Goal: Task Accomplishment & Management: Manage account settings

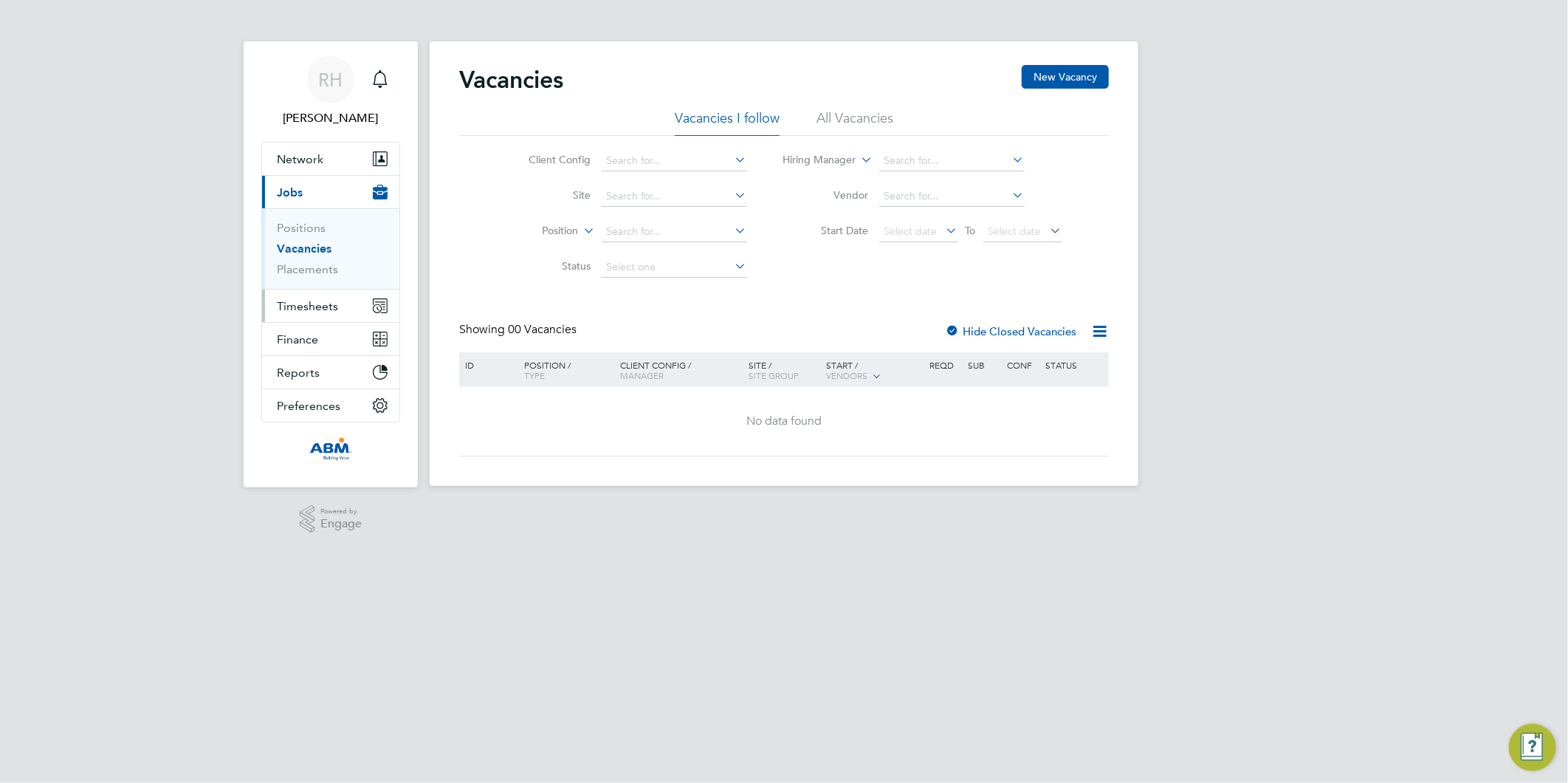
click at [326, 306] on span "Timesheets" at bounding box center [307, 306] width 61 height 14
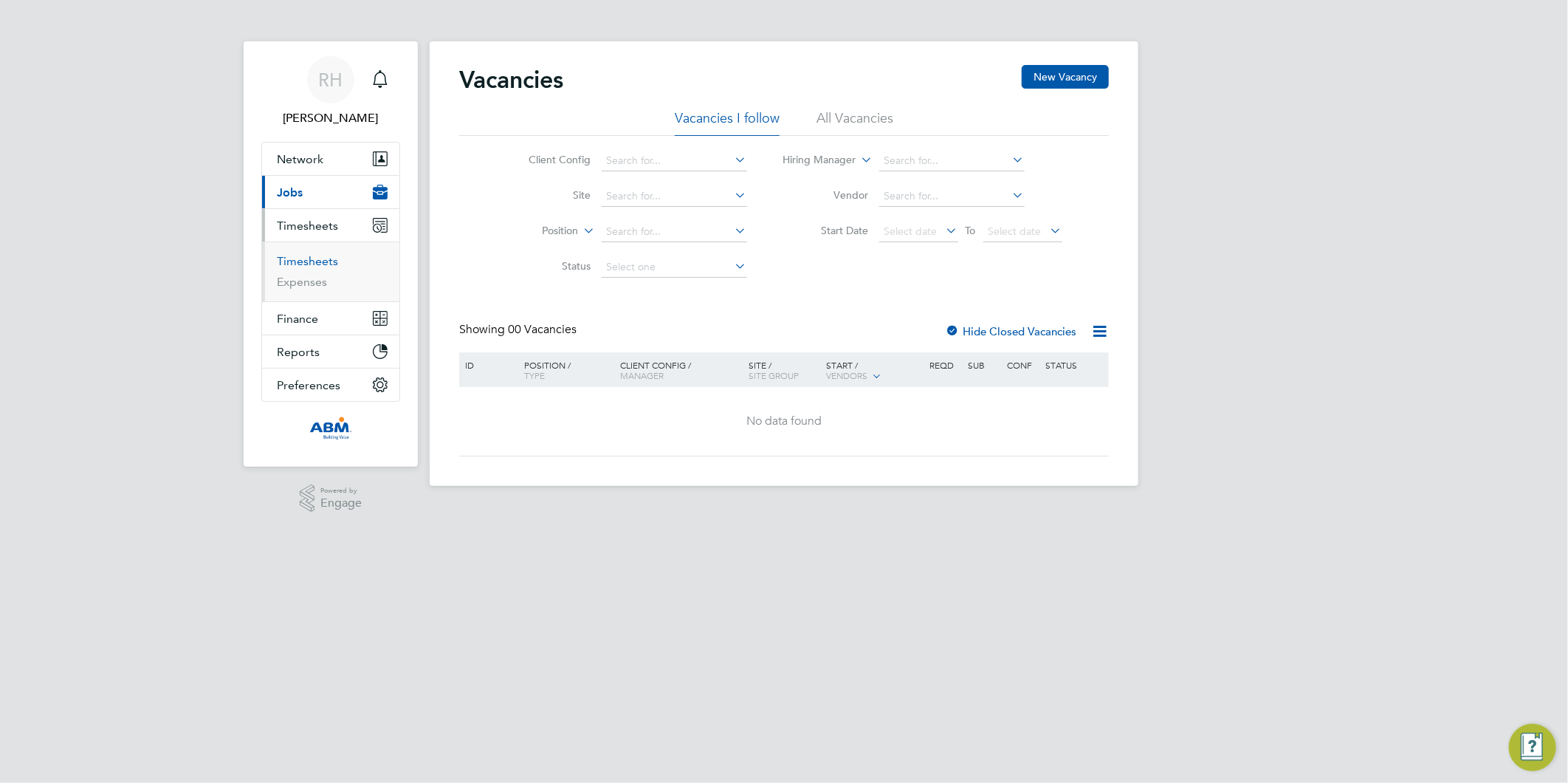
drag, startPoint x: 308, startPoint y: 263, endPoint x: 340, endPoint y: 249, distance: 34.9
click at [308, 263] on link "Timesheets" at bounding box center [307, 261] width 61 height 14
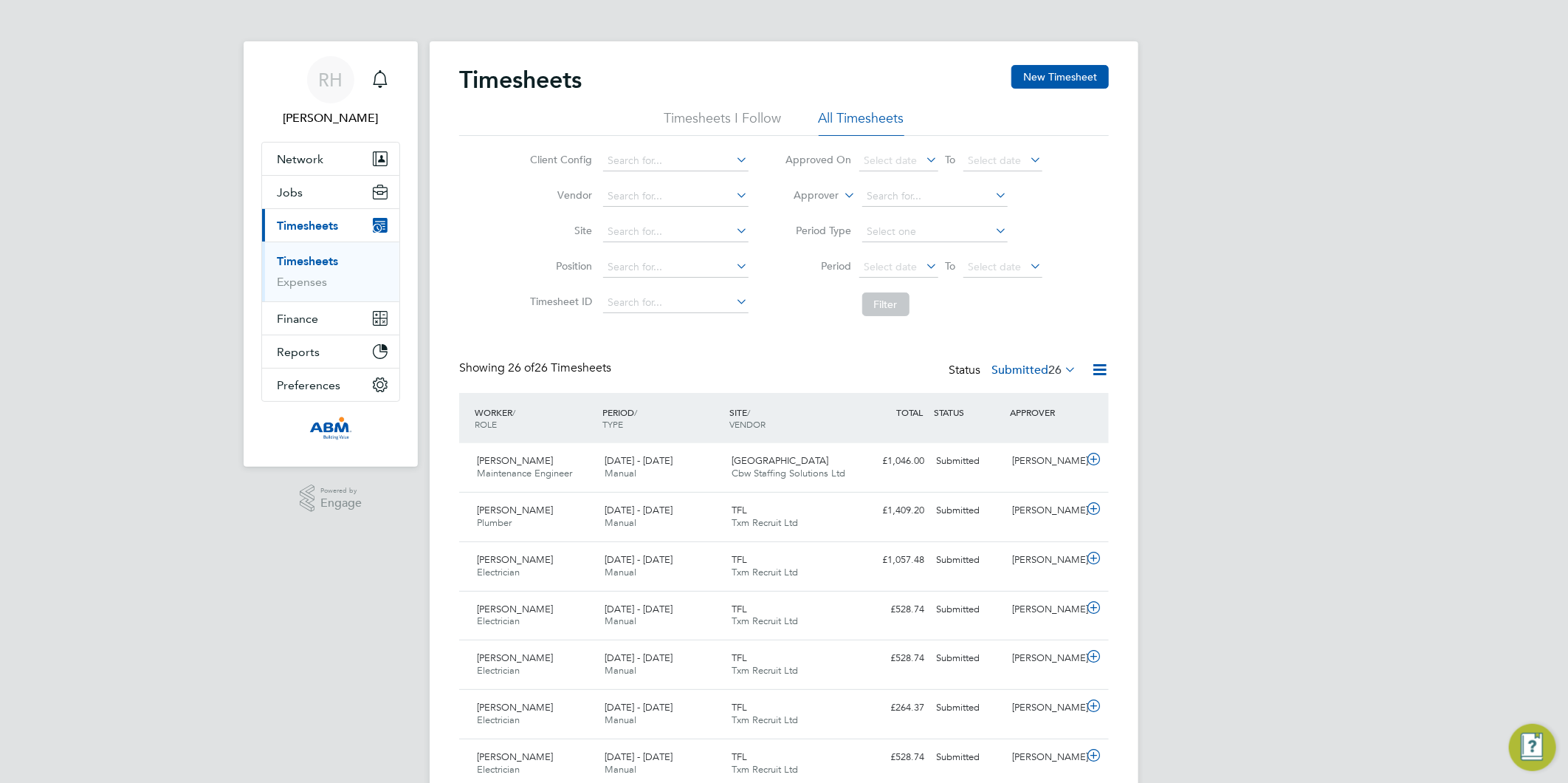
click at [1096, 369] on icon at bounding box center [1099, 370] width 19 height 19
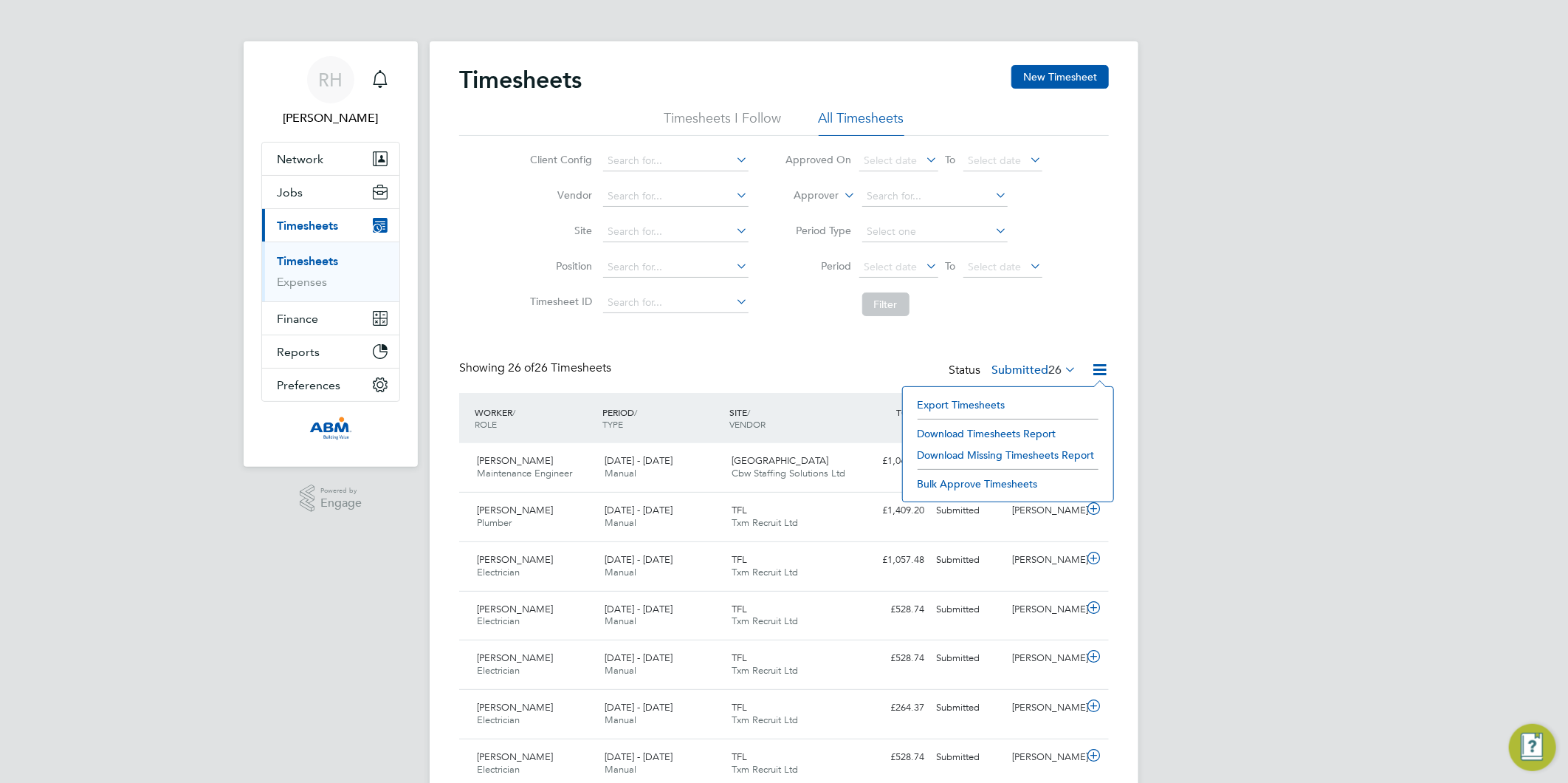
click at [970, 437] on li "Download Timesheets Report" at bounding box center [1008, 433] width 195 height 21
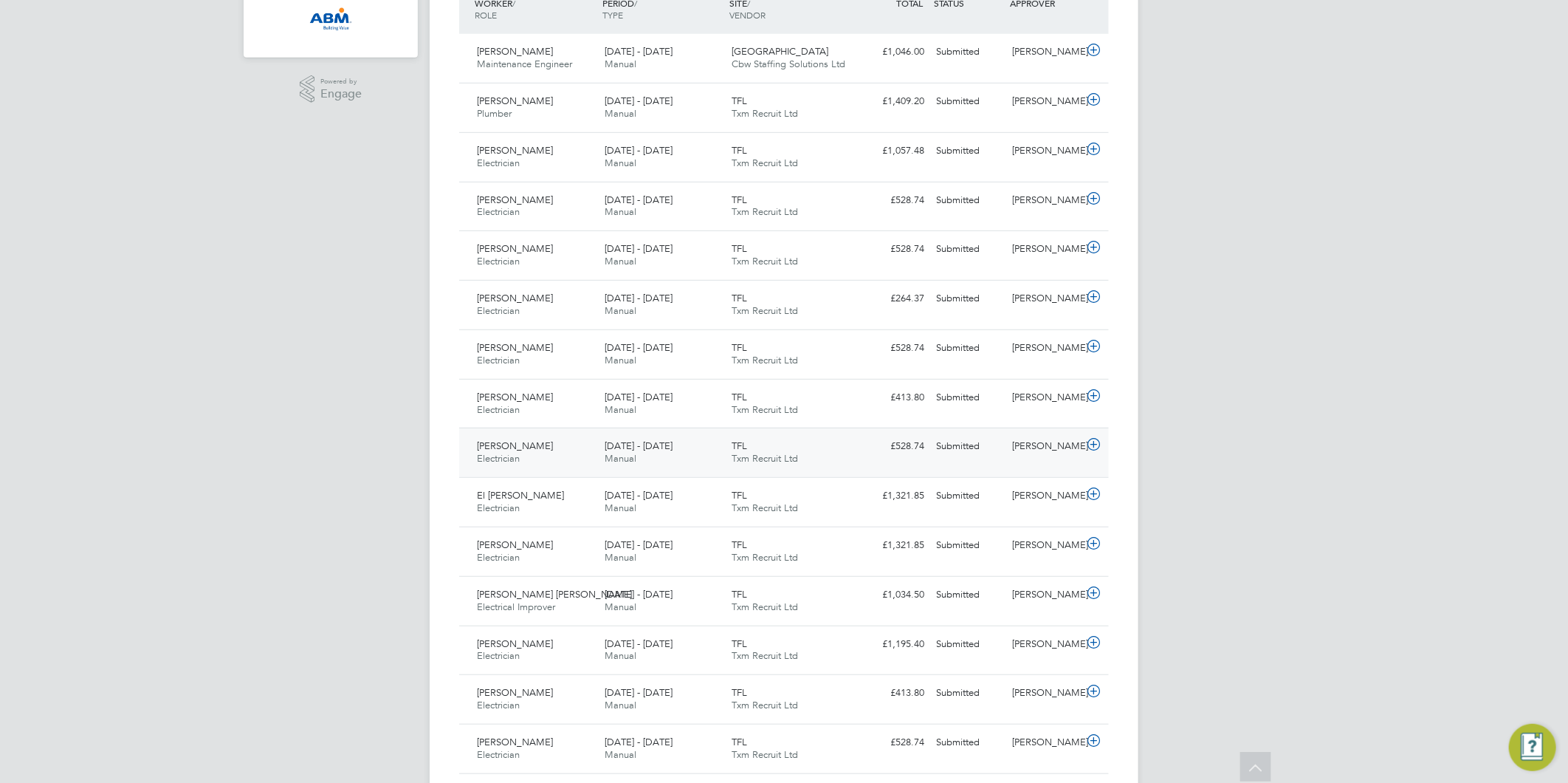
scroll to position [410, 0]
click at [1093, 645] on icon at bounding box center [1094, 641] width 19 height 12
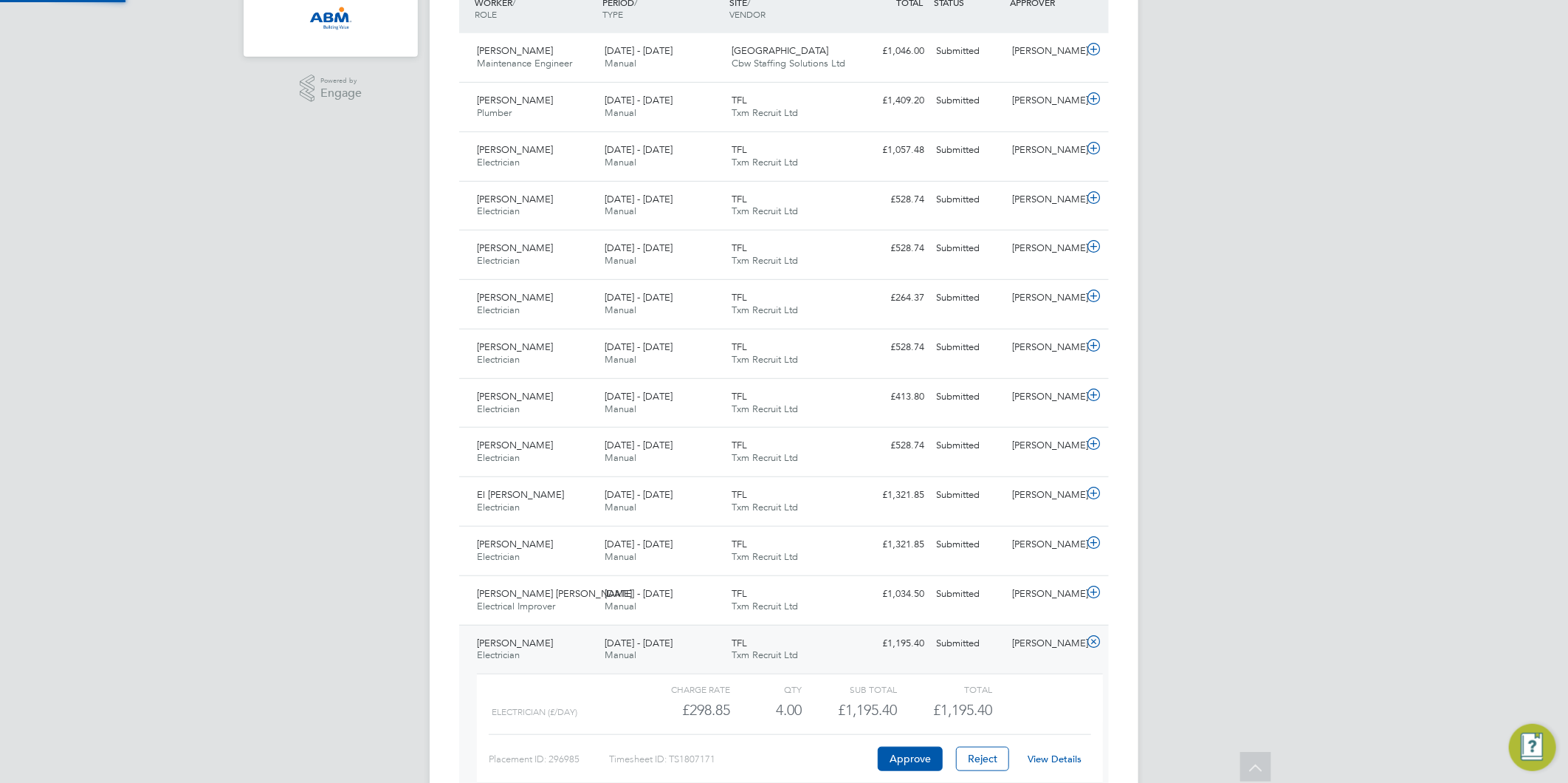
scroll to position [25, 144]
click at [1044, 754] on link "View Details" at bounding box center [1055, 758] width 54 height 12
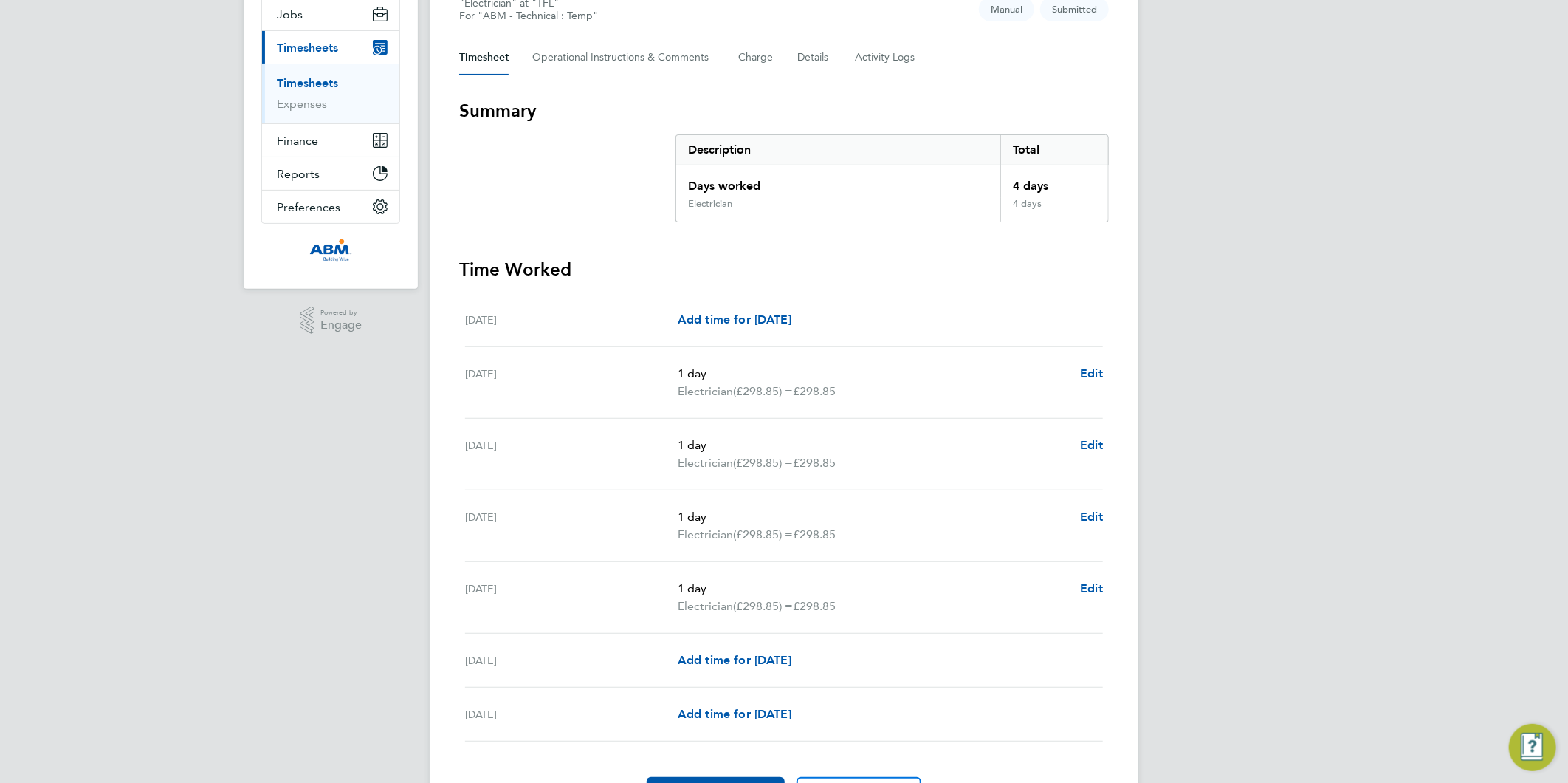
scroll to position [100, 0]
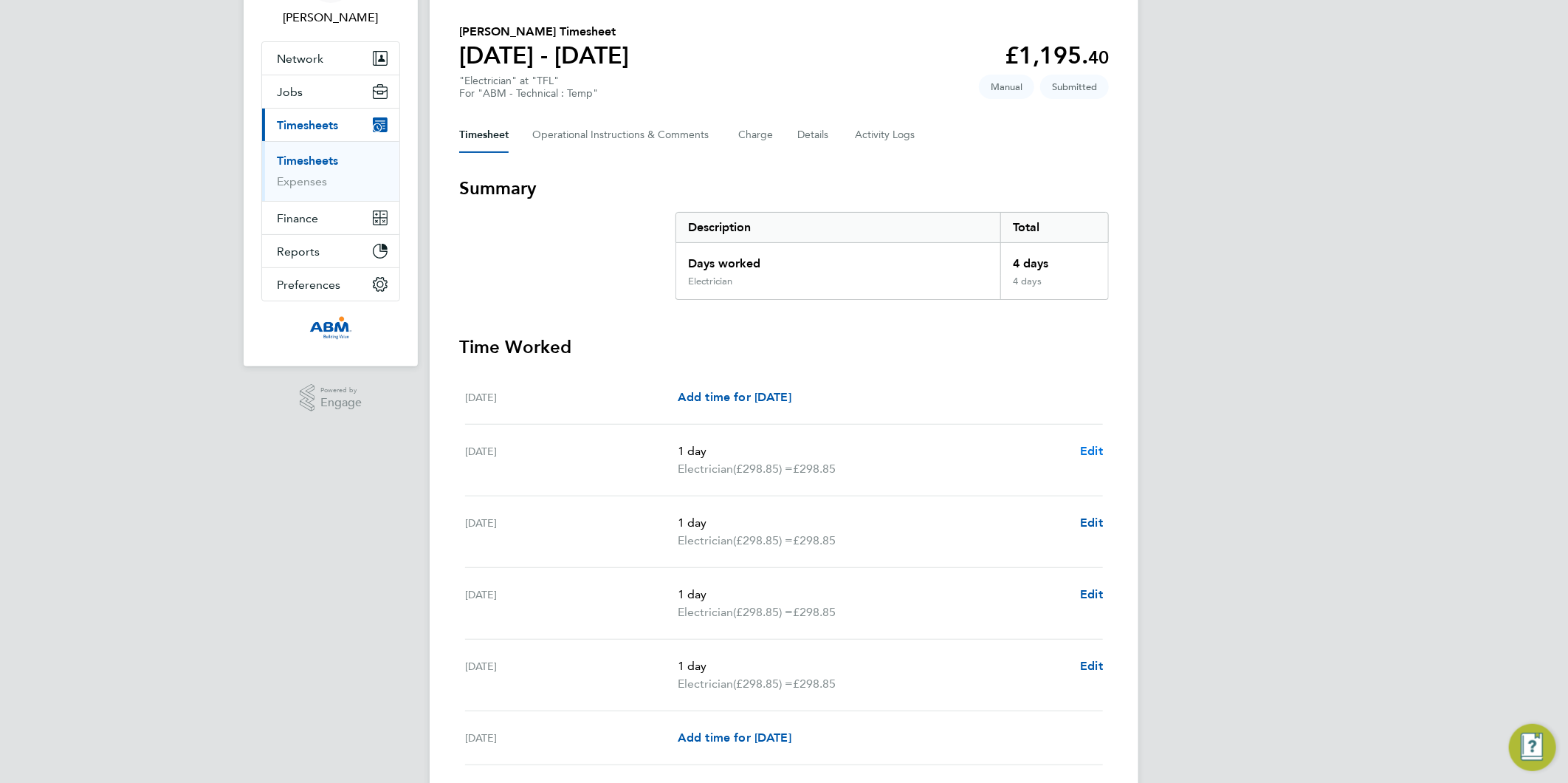
click at [1086, 445] on span "Edit" at bounding box center [1092, 451] width 23 height 14
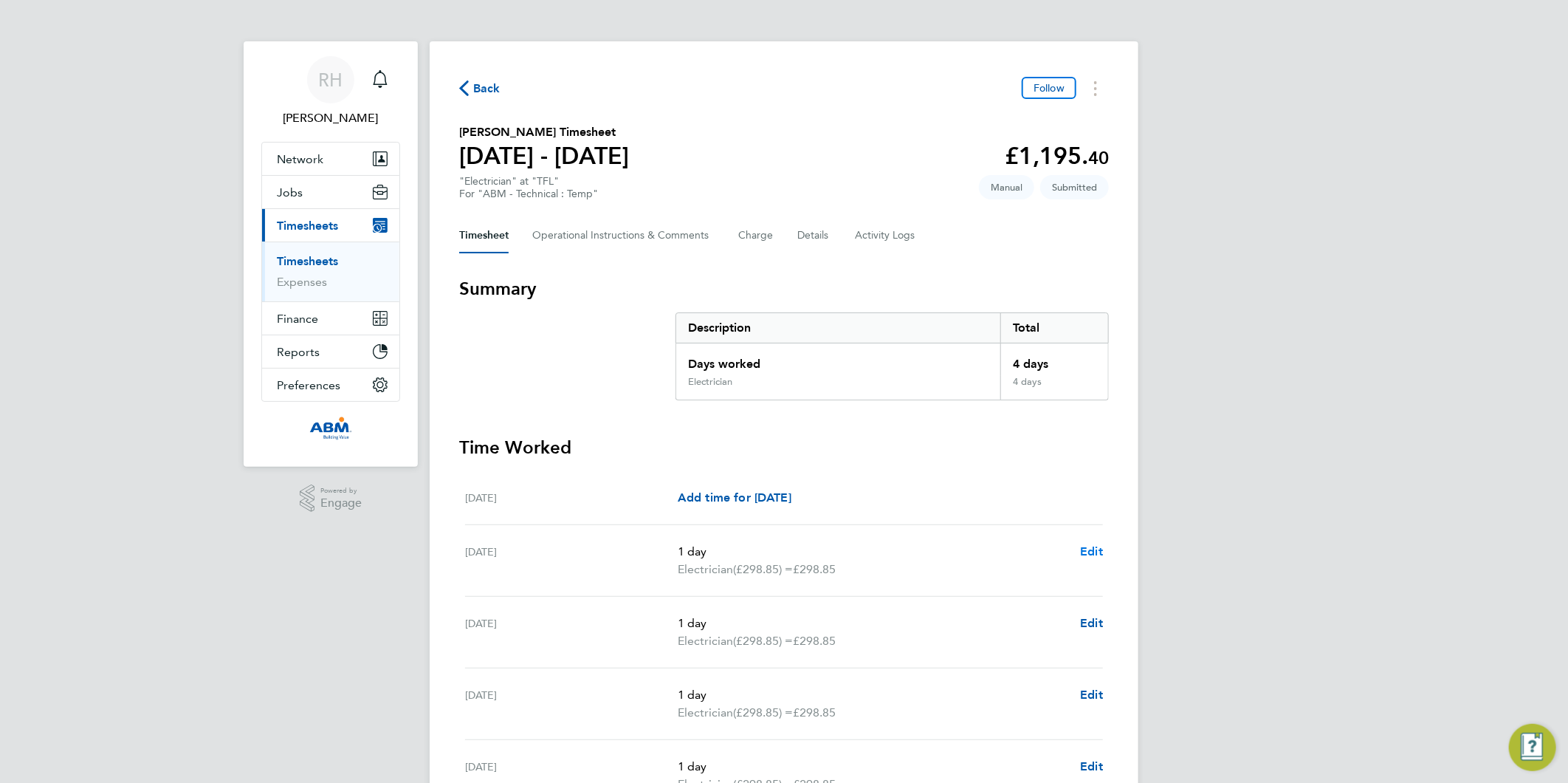
select select "1"
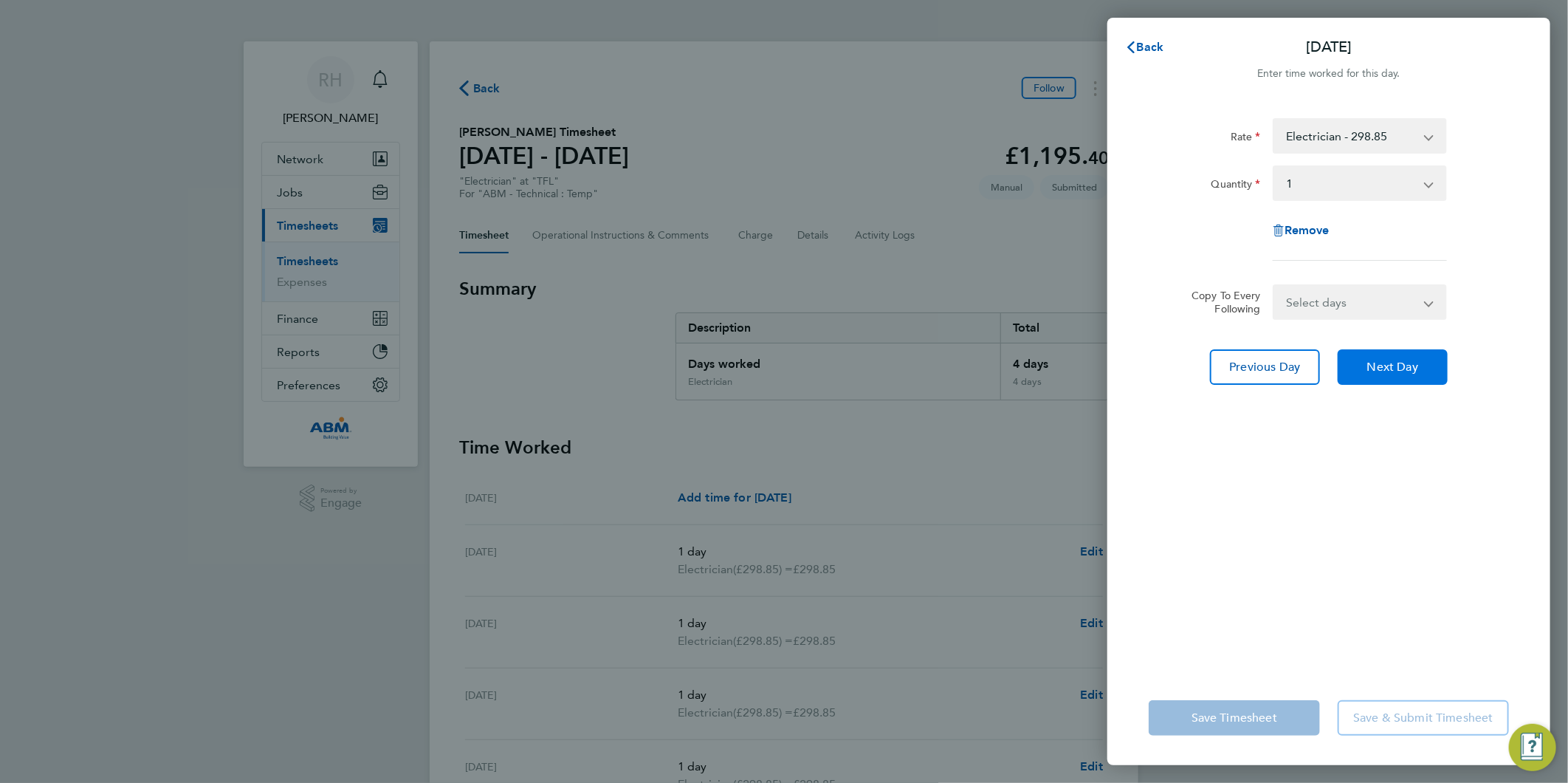
click at [1382, 369] on span "Next Day" at bounding box center [1393, 367] width 51 height 15
select select "1"
click at [1382, 369] on span "Next Day" at bounding box center [1393, 367] width 51 height 15
select select "1"
click at [1382, 369] on span "Next Day" at bounding box center [1393, 367] width 51 height 15
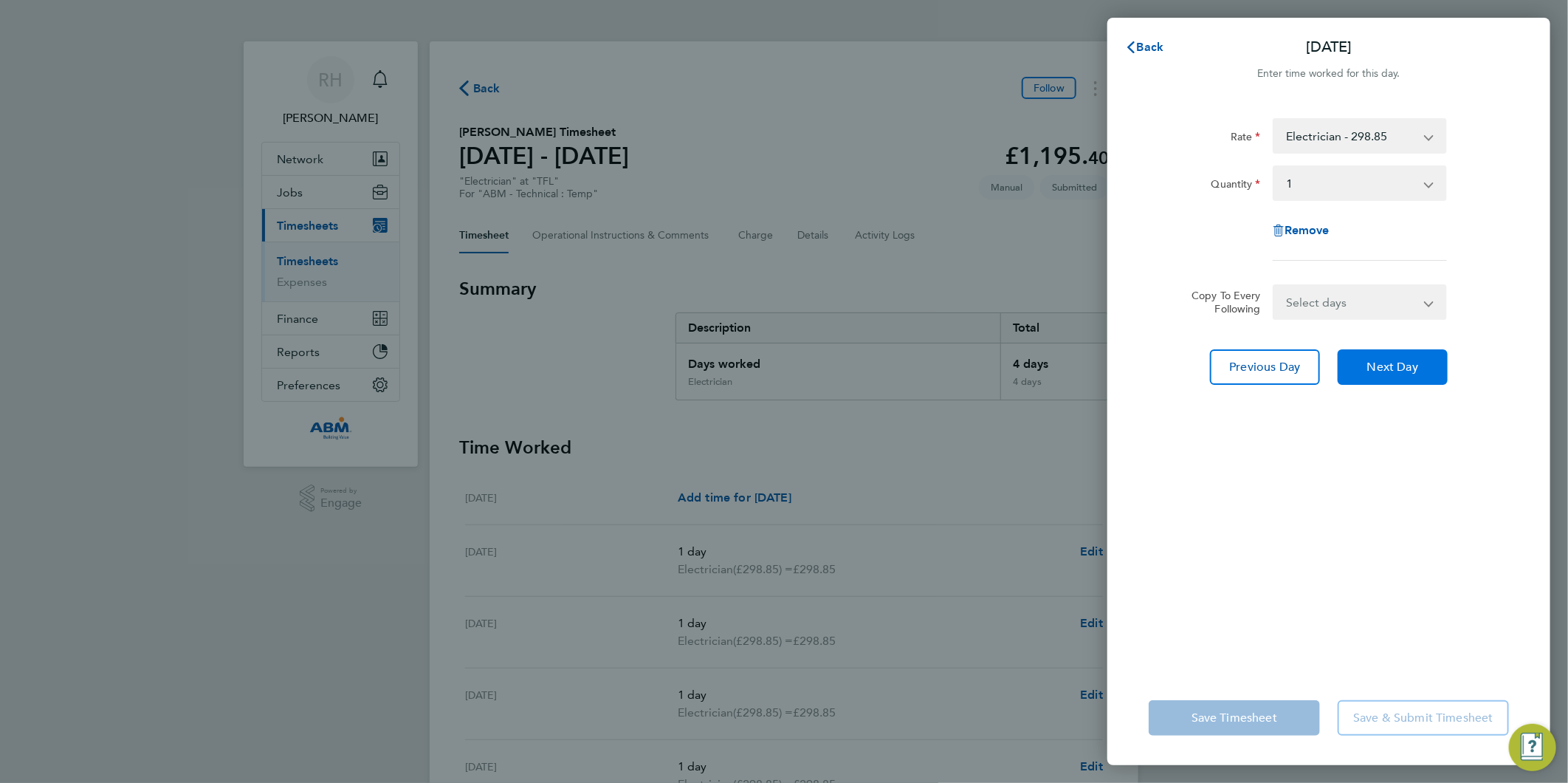
select select "1"
click at [1139, 49] on span "Back" at bounding box center [1150, 47] width 27 height 14
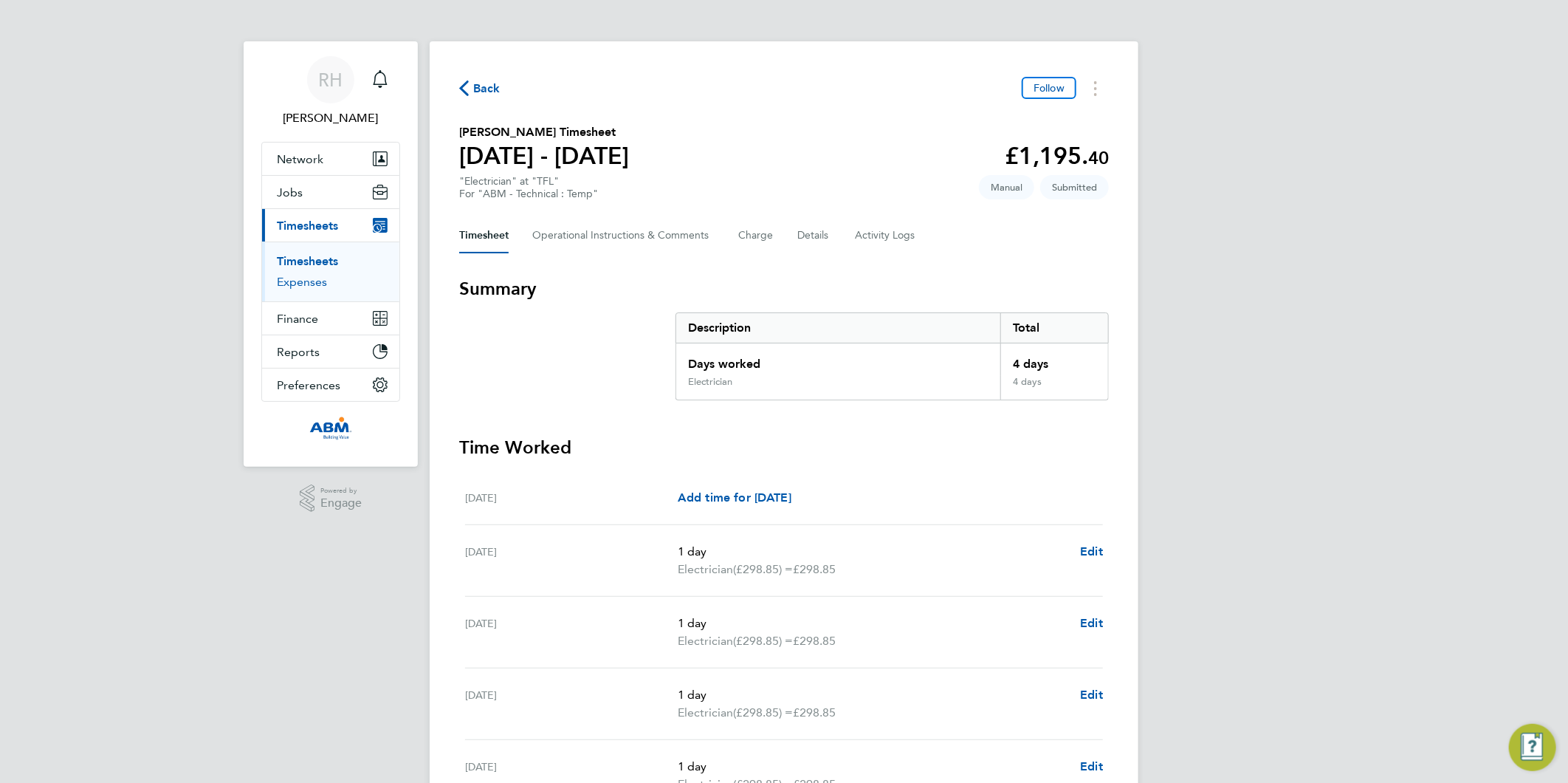
click at [309, 282] on link "Expenses" at bounding box center [302, 282] width 50 height 14
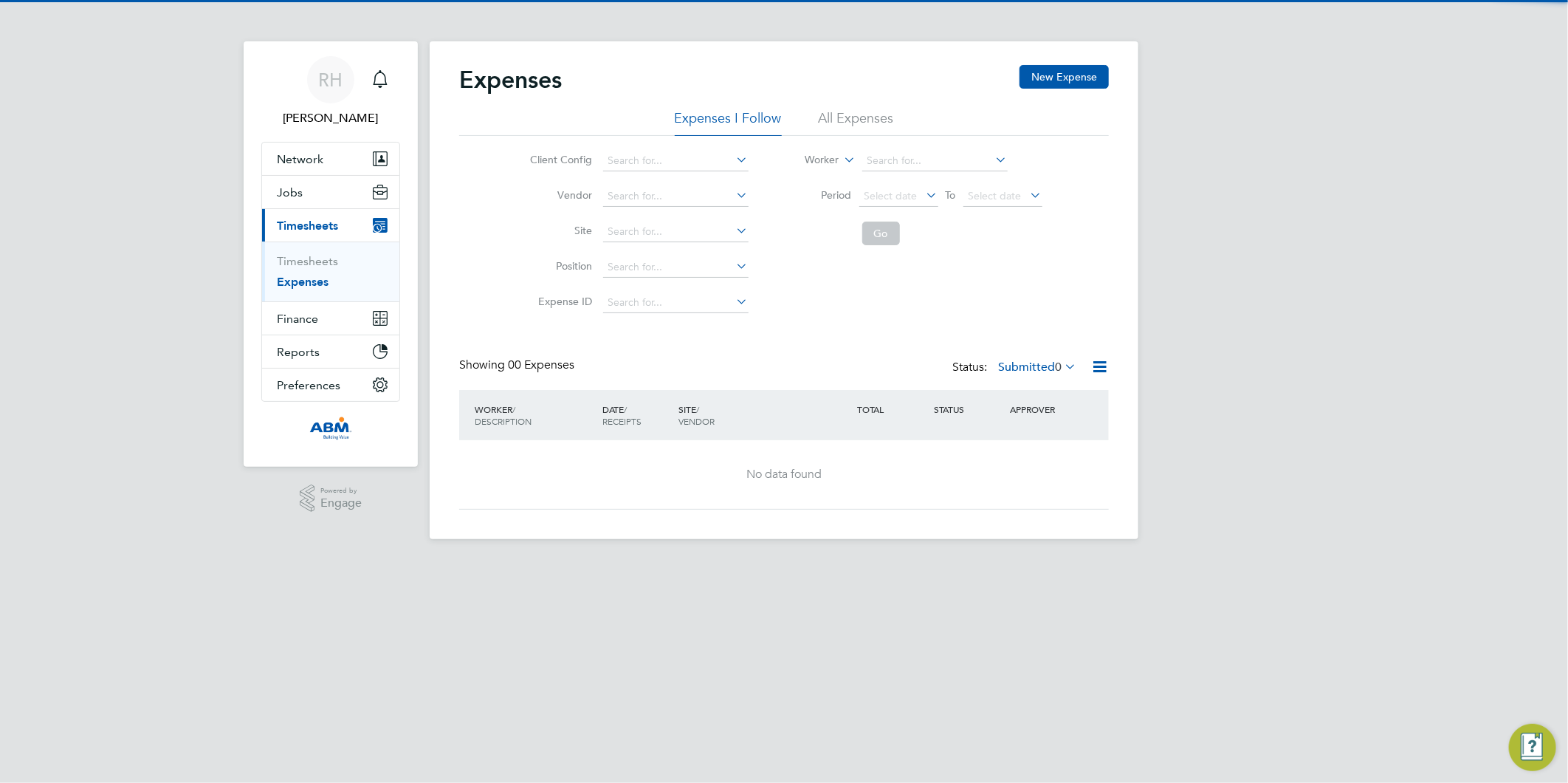
drag, startPoint x: 888, startPoint y: 122, endPoint x: 880, endPoint y: 124, distance: 8.2
click at [887, 122] on li "All Expenses" at bounding box center [856, 123] width 76 height 26
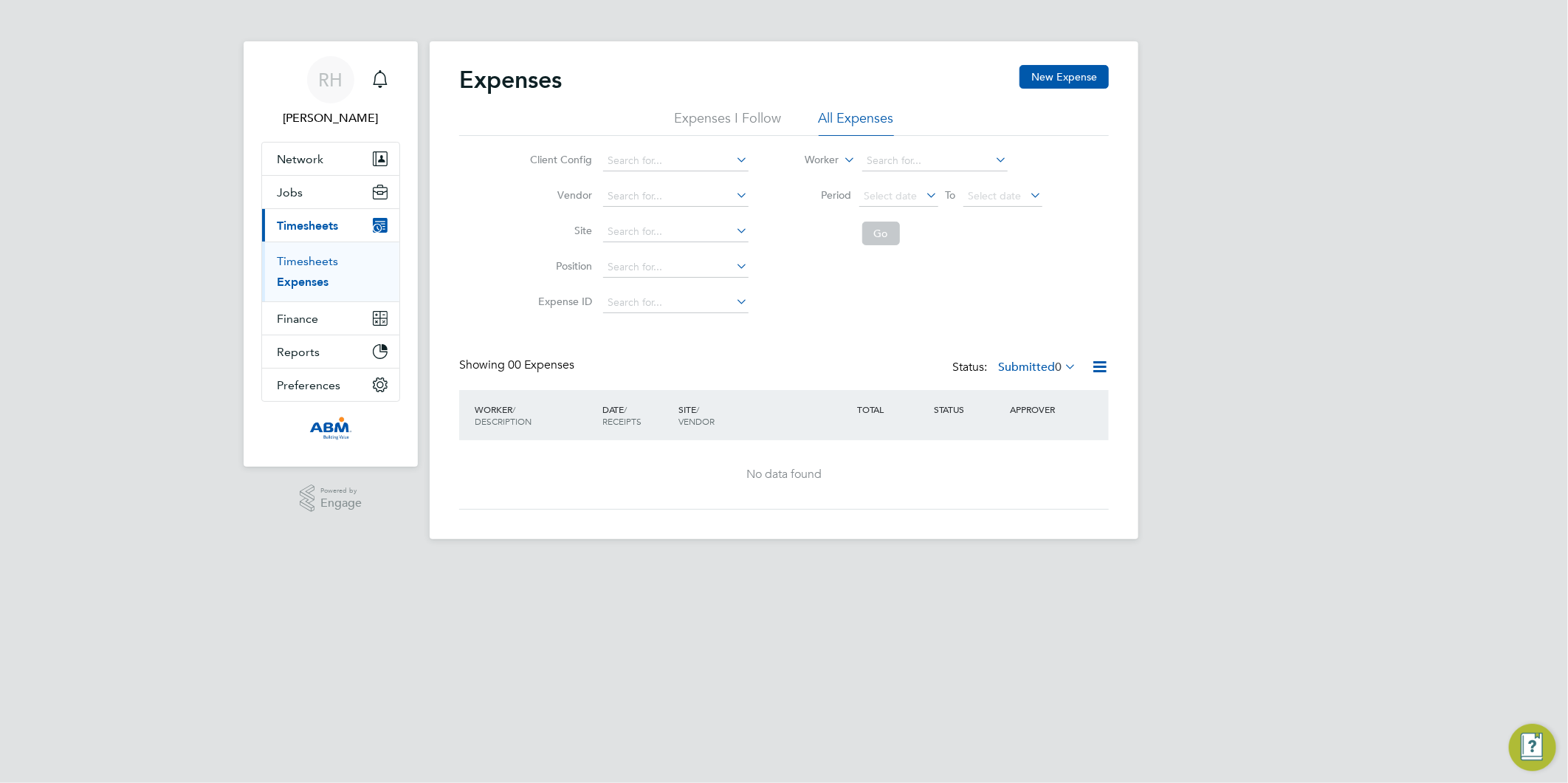
click at [306, 261] on link "Timesheets" at bounding box center [307, 261] width 61 height 14
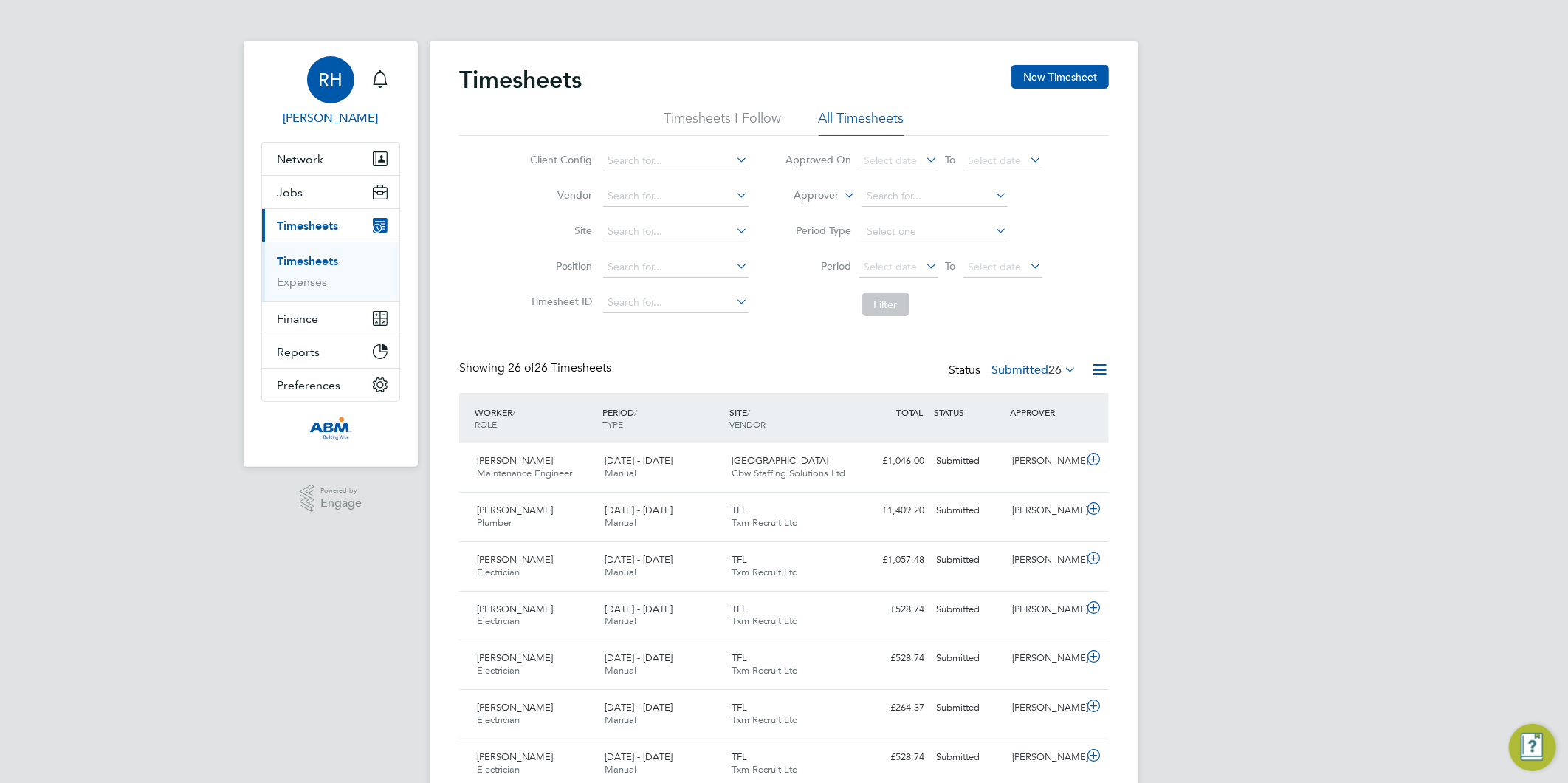
click at [321, 105] on link "RH Rea Hill" at bounding box center [330, 92] width 139 height 71
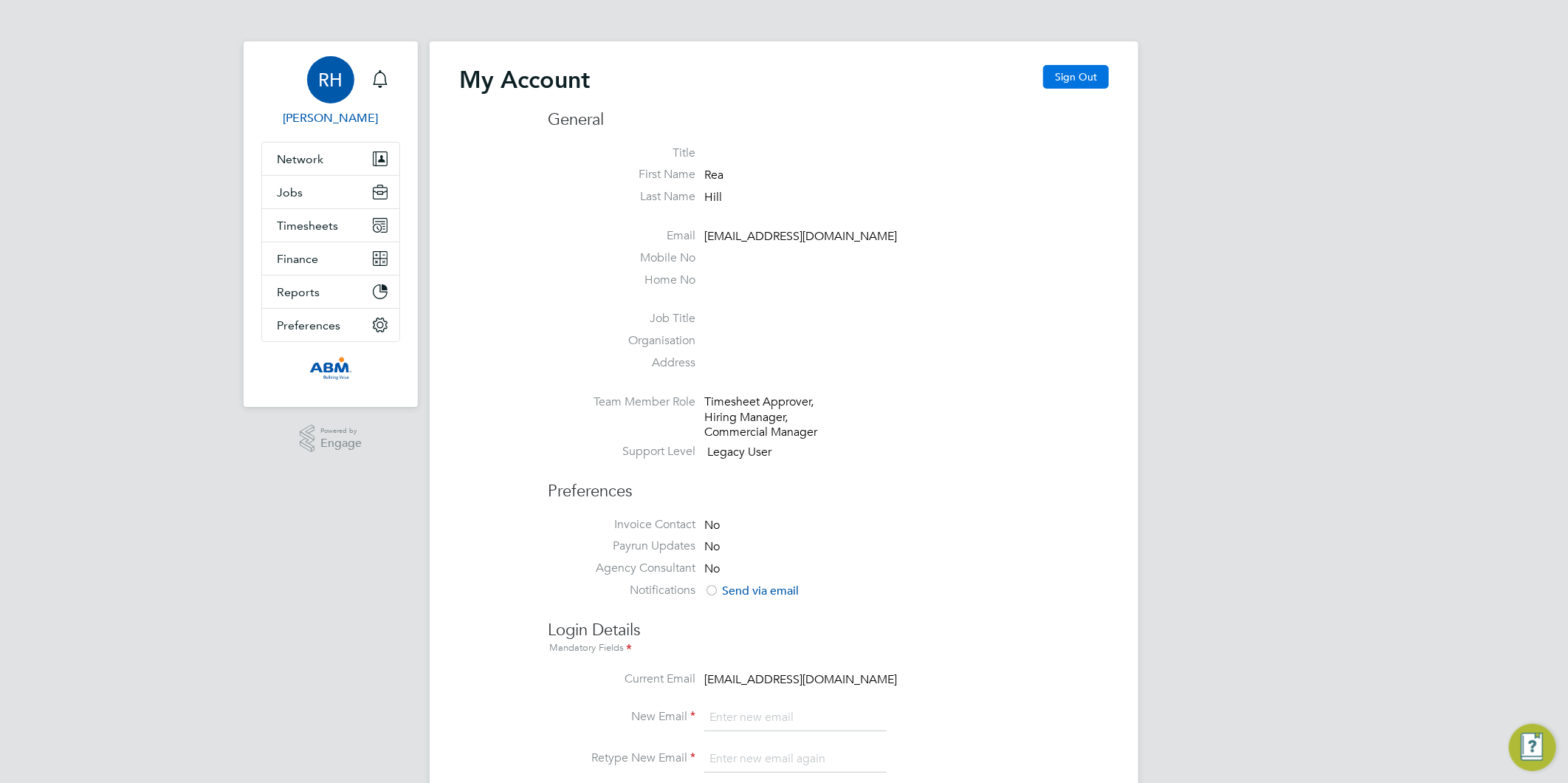
click at [1068, 74] on button "Sign Out" at bounding box center [1075, 76] width 66 height 24
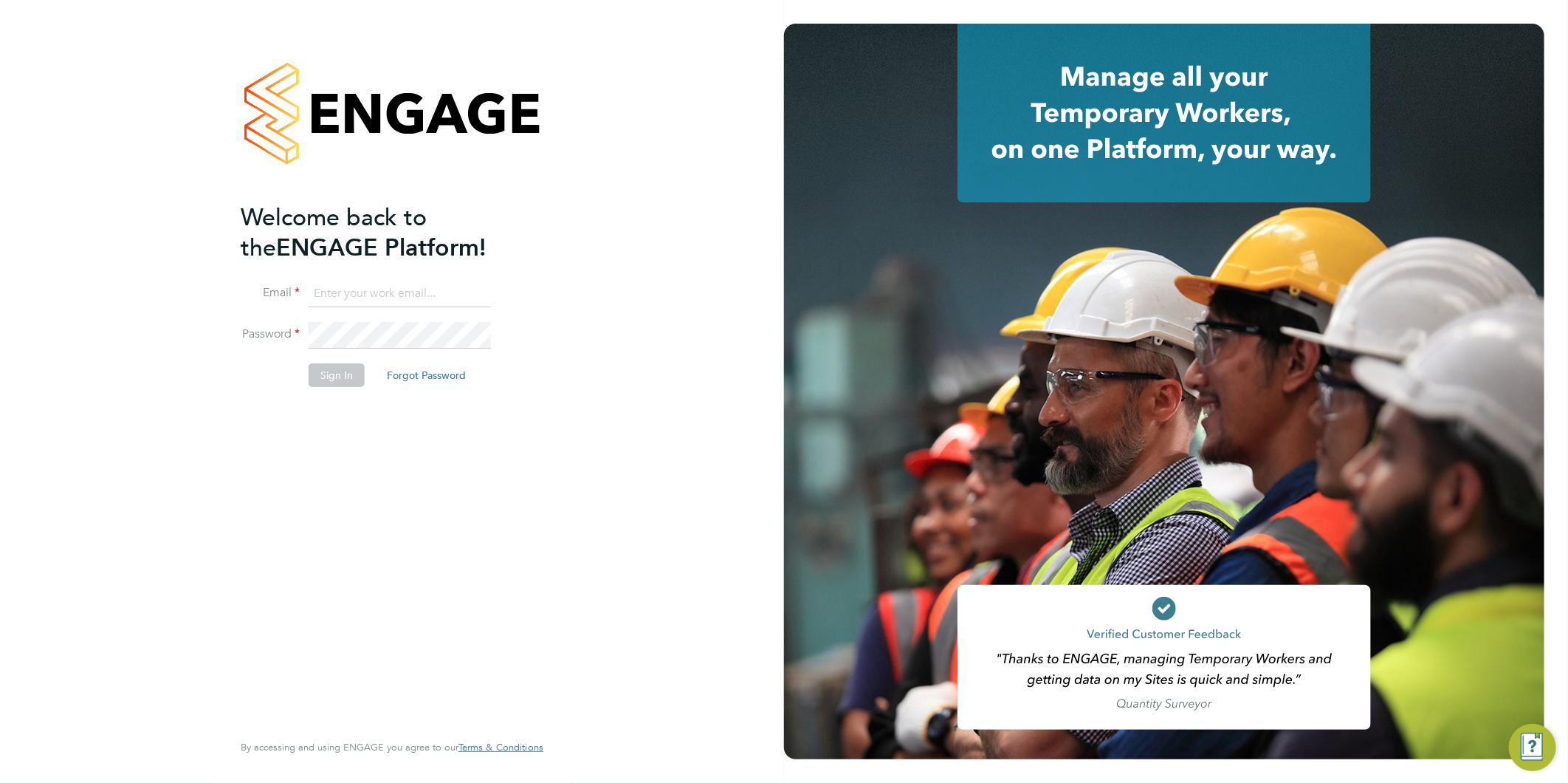
click at [393, 286] on input at bounding box center [400, 293] width 182 height 26
type input "rea.hill@abm.com"
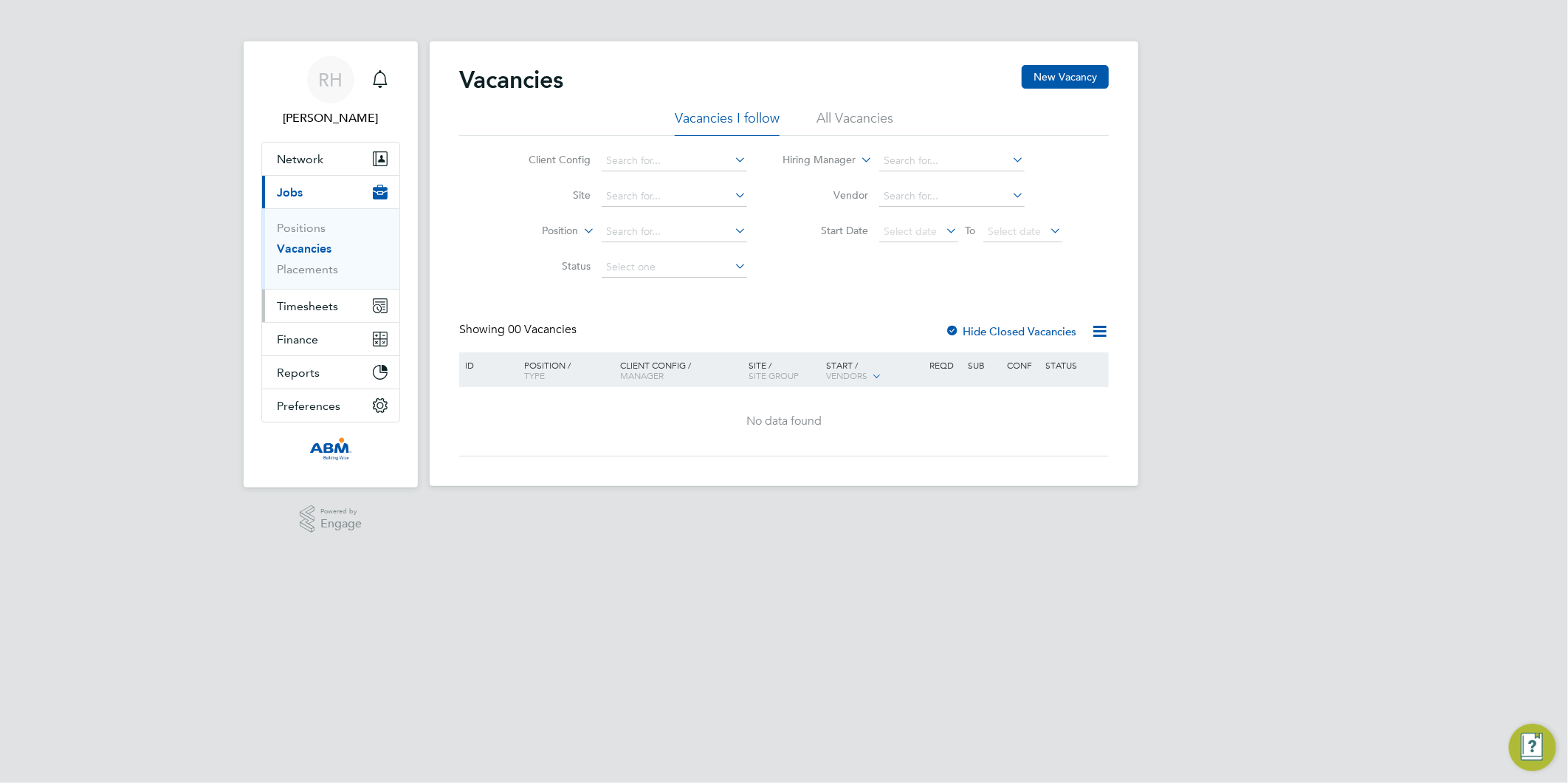
click at [299, 297] on button "Timesheets" at bounding box center [330, 306] width 137 height 32
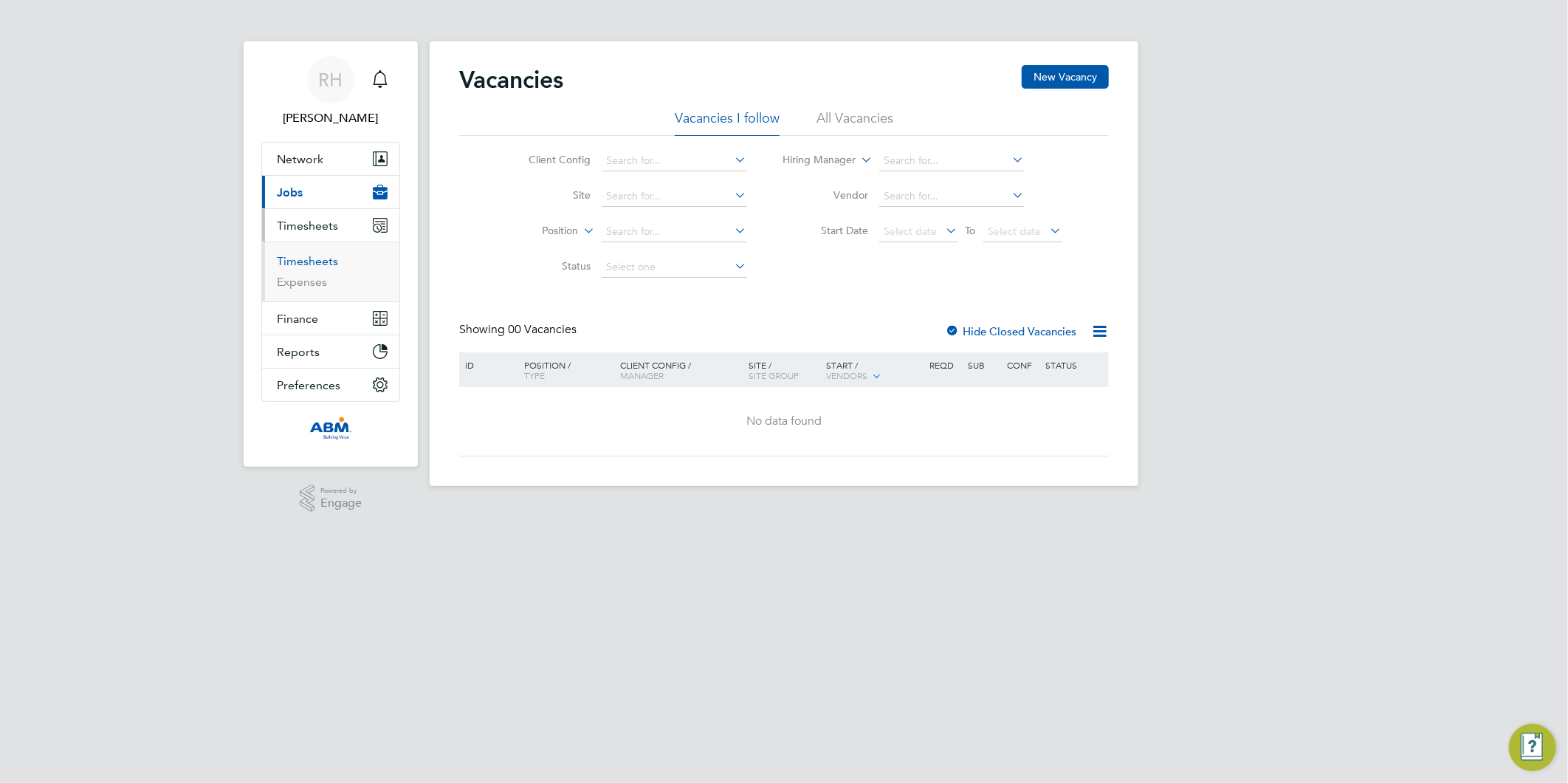
click at [301, 261] on link "Timesheets" at bounding box center [307, 261] width 61 height 14
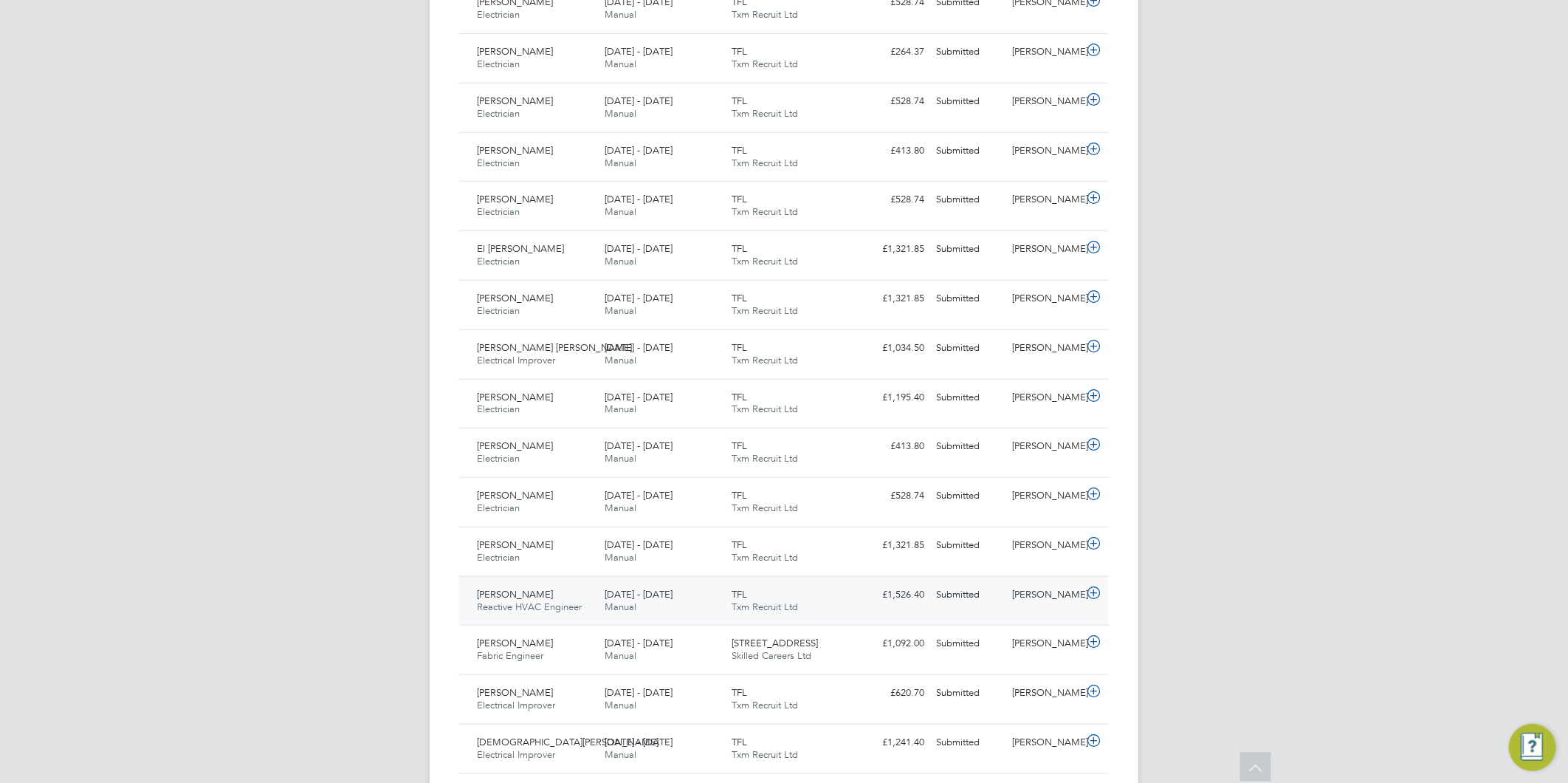
click at [1091, 592] on icon at bounding box center [1094, 592] width 19 height 12
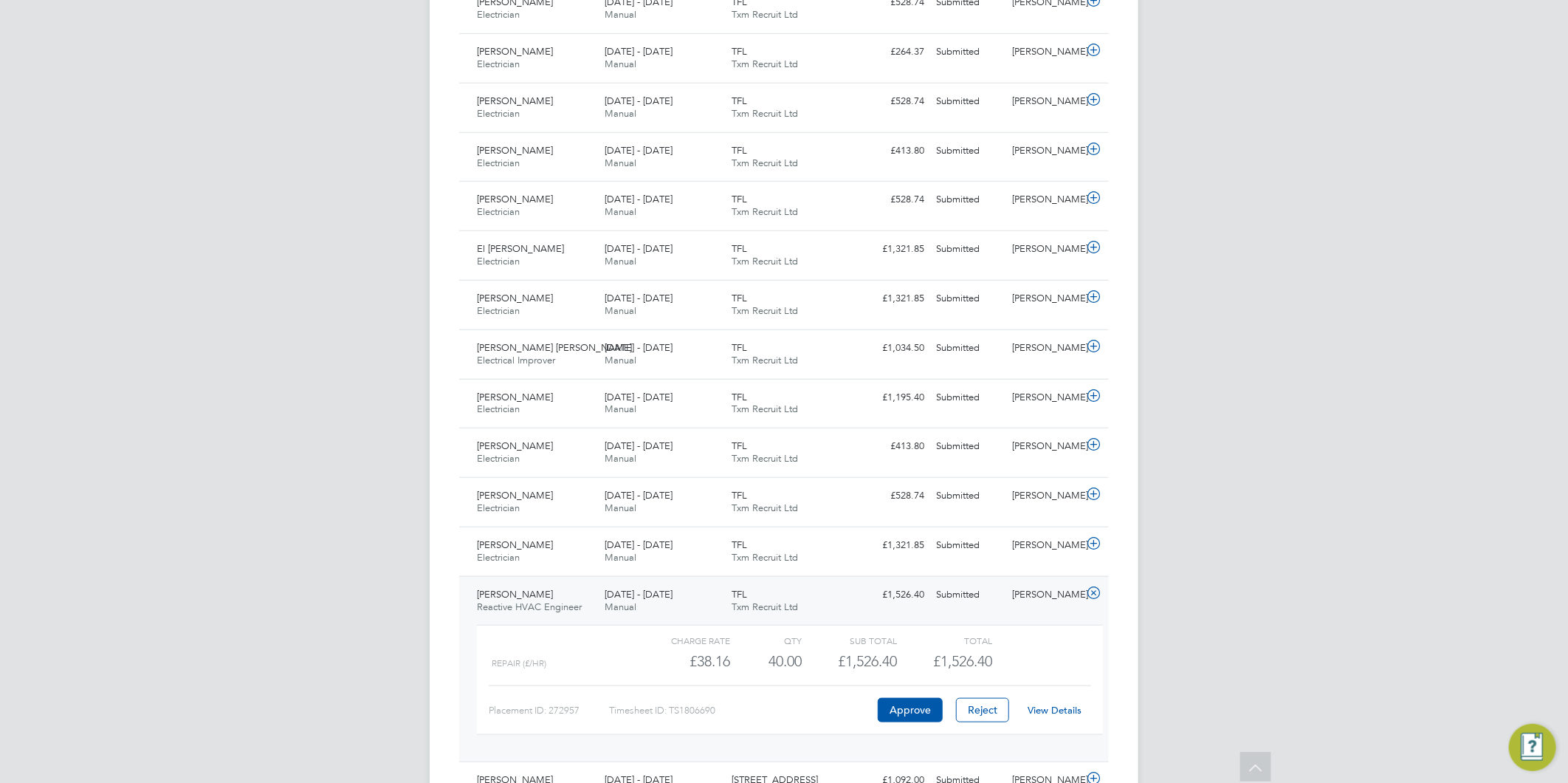
click at [1052, 712] on link "View Details" at bounding box center [1055, 710] width 54 height 12
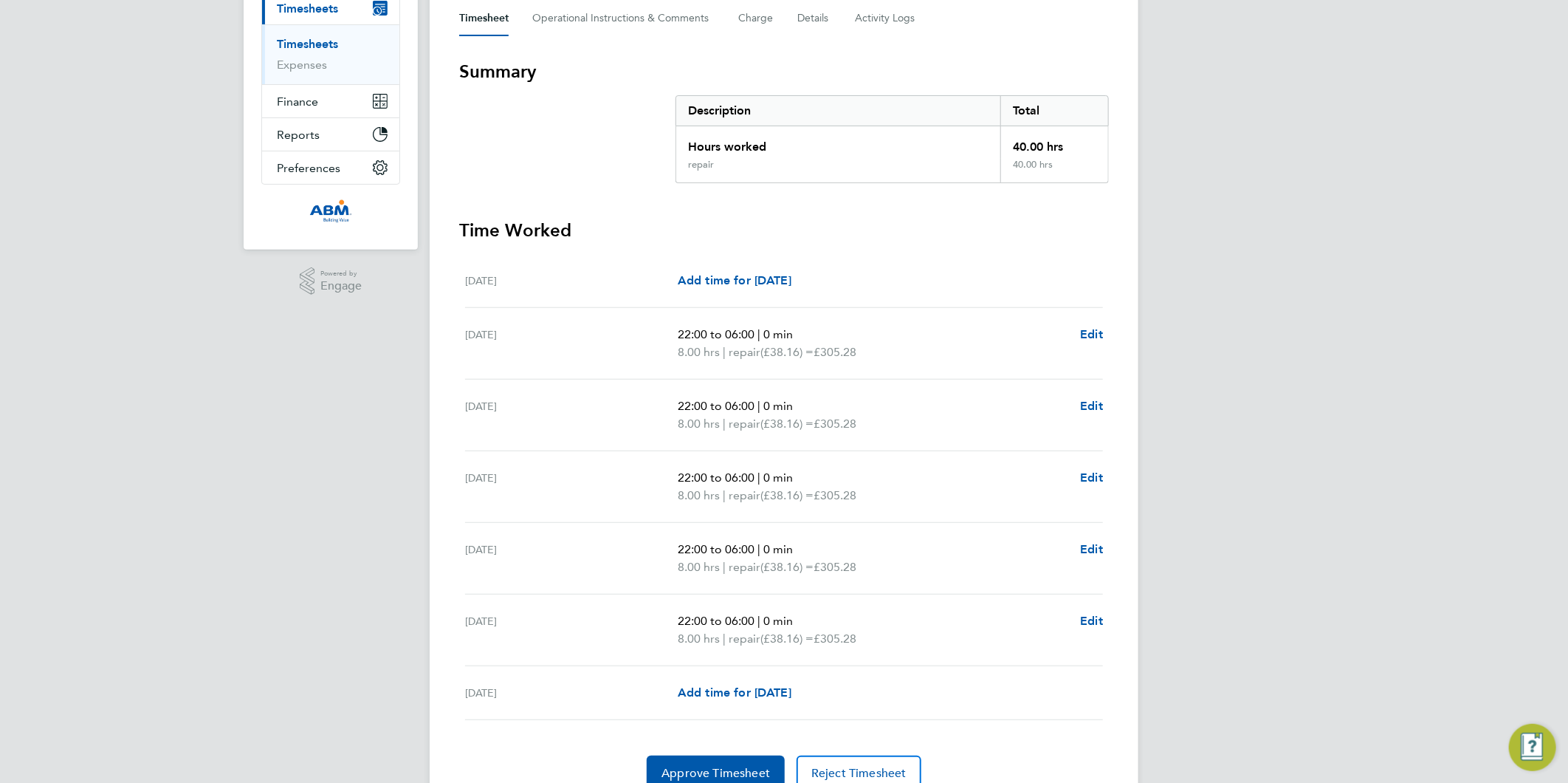
scroll to position [246, 0]
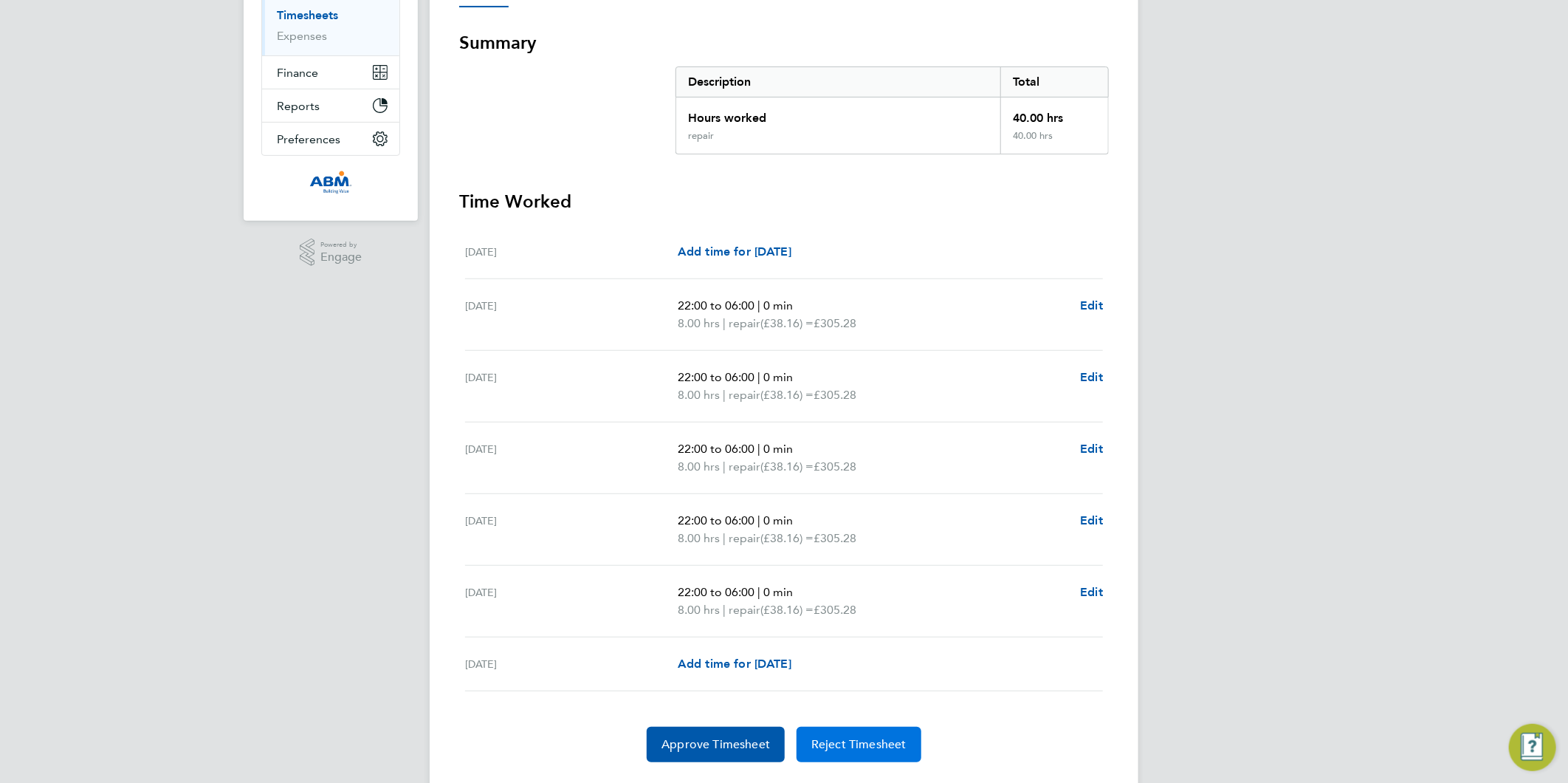
click at [860, 747] on span "Reject Timesheet" at bounding box center [859, 744] width 95 height 15
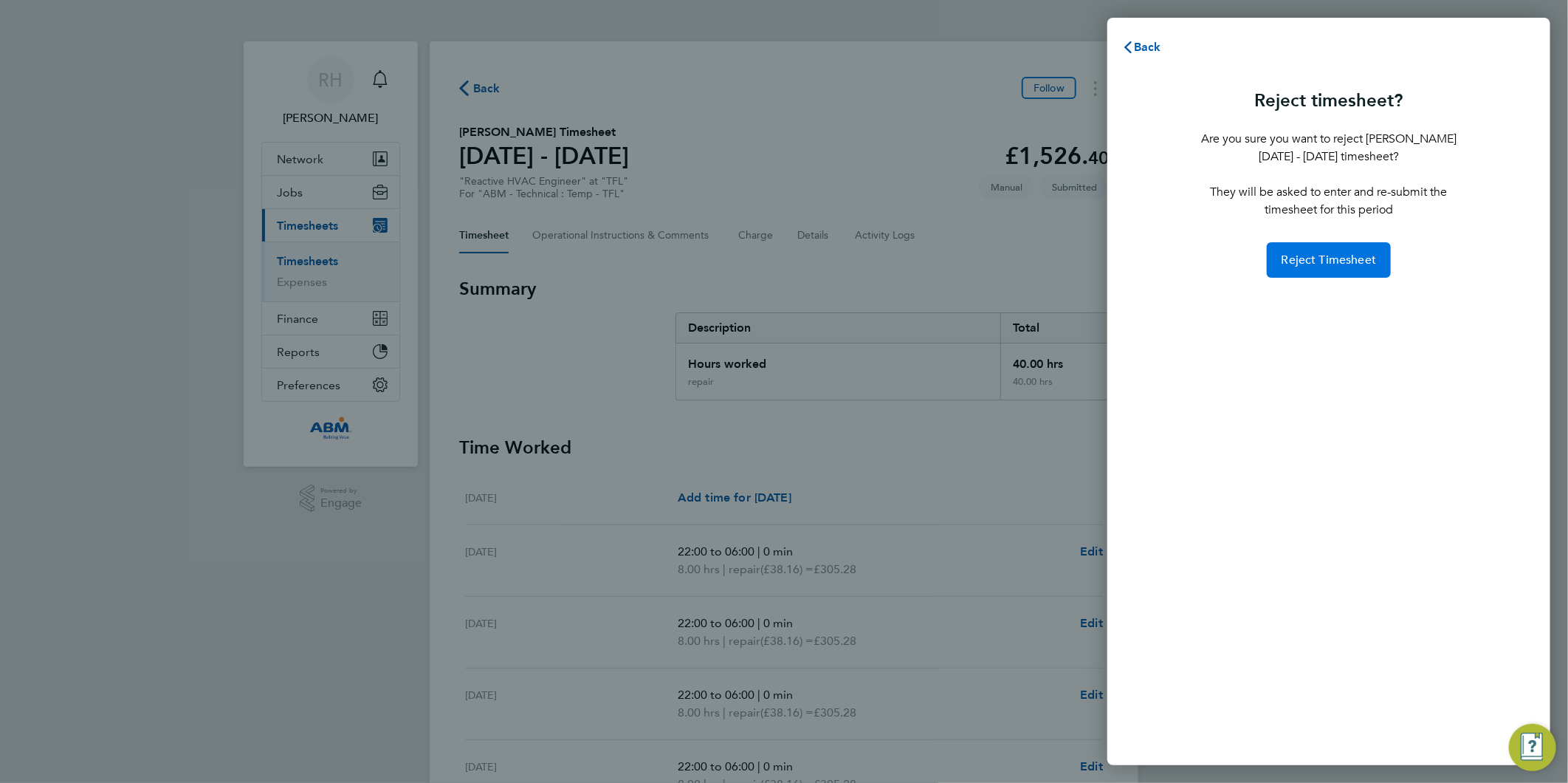
click at [1363, 267] on button "Reject Timesheet" at bounding box center [1329, 260] width 125 height 36
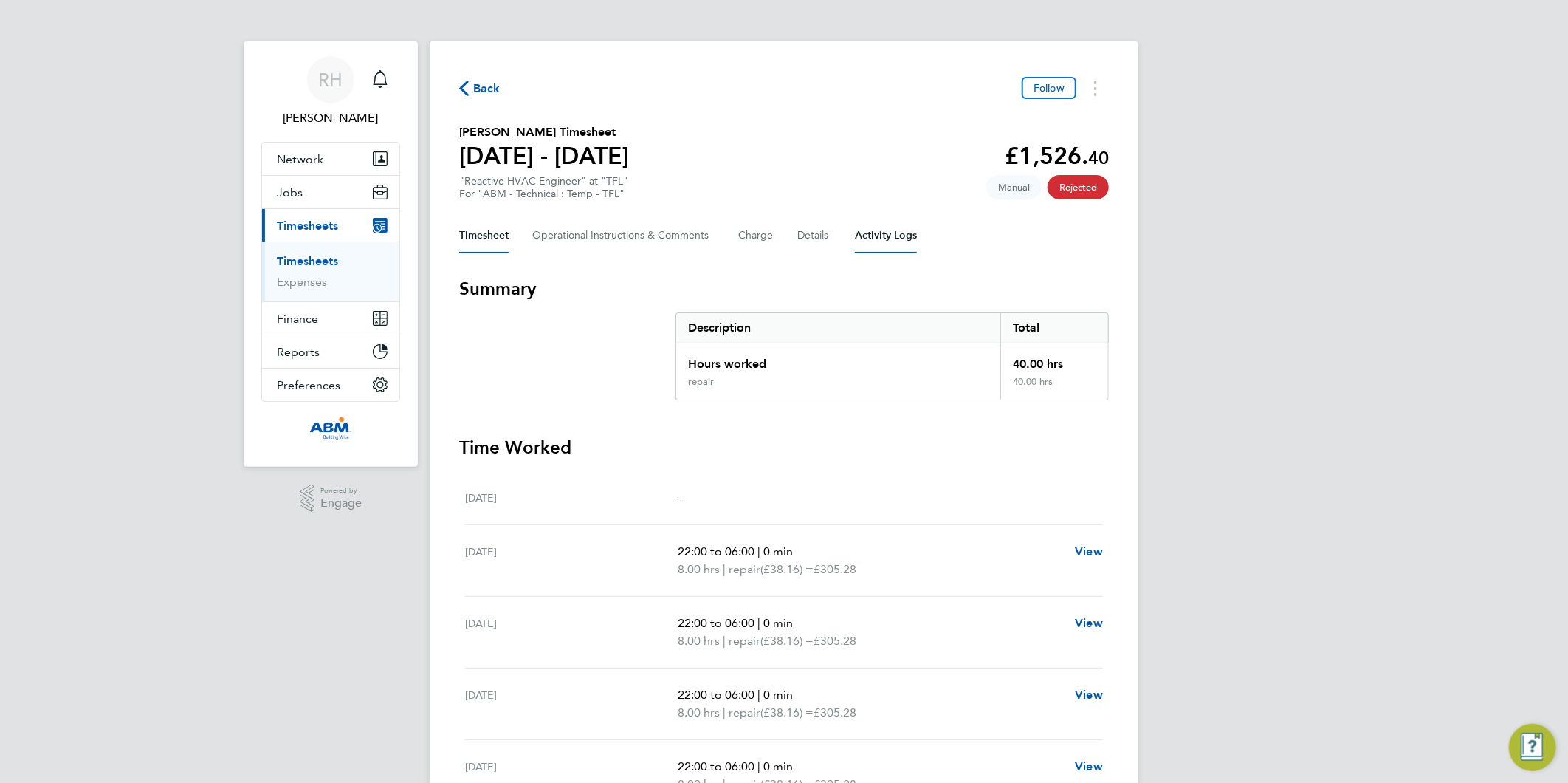
click at [877, 238] on Logs-tab "Activity Logs" at bounding box center [886, 236] width 62 height 36
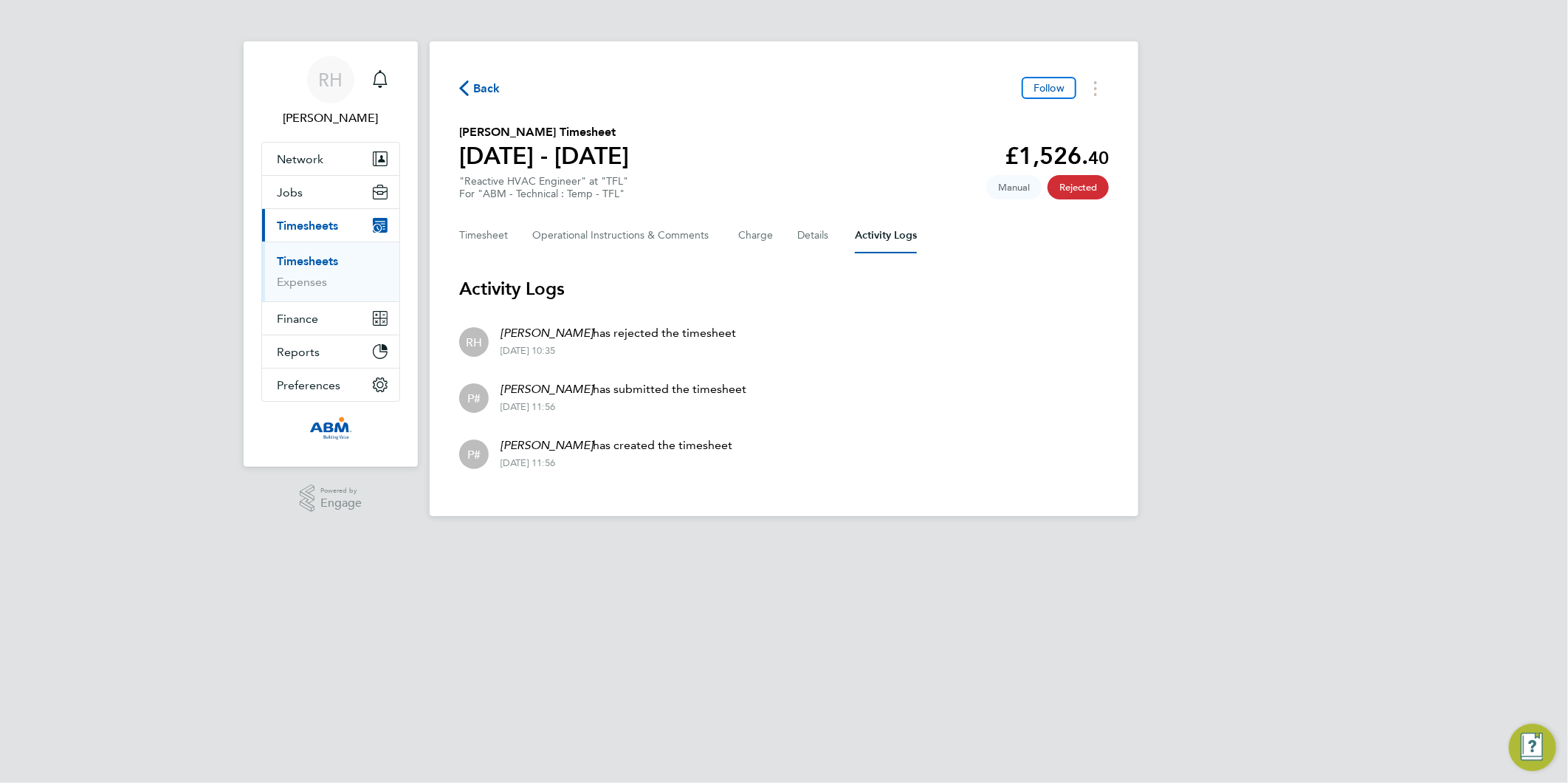
click at [796, 236] on div "Timesheet Operational Instructions & Comments Charge Details Activity Logs" at bounding box center [784, 236] width 649 height 36
click at [812, 234] on button "Details" at bounding box center [814, 236] width 34 height 36
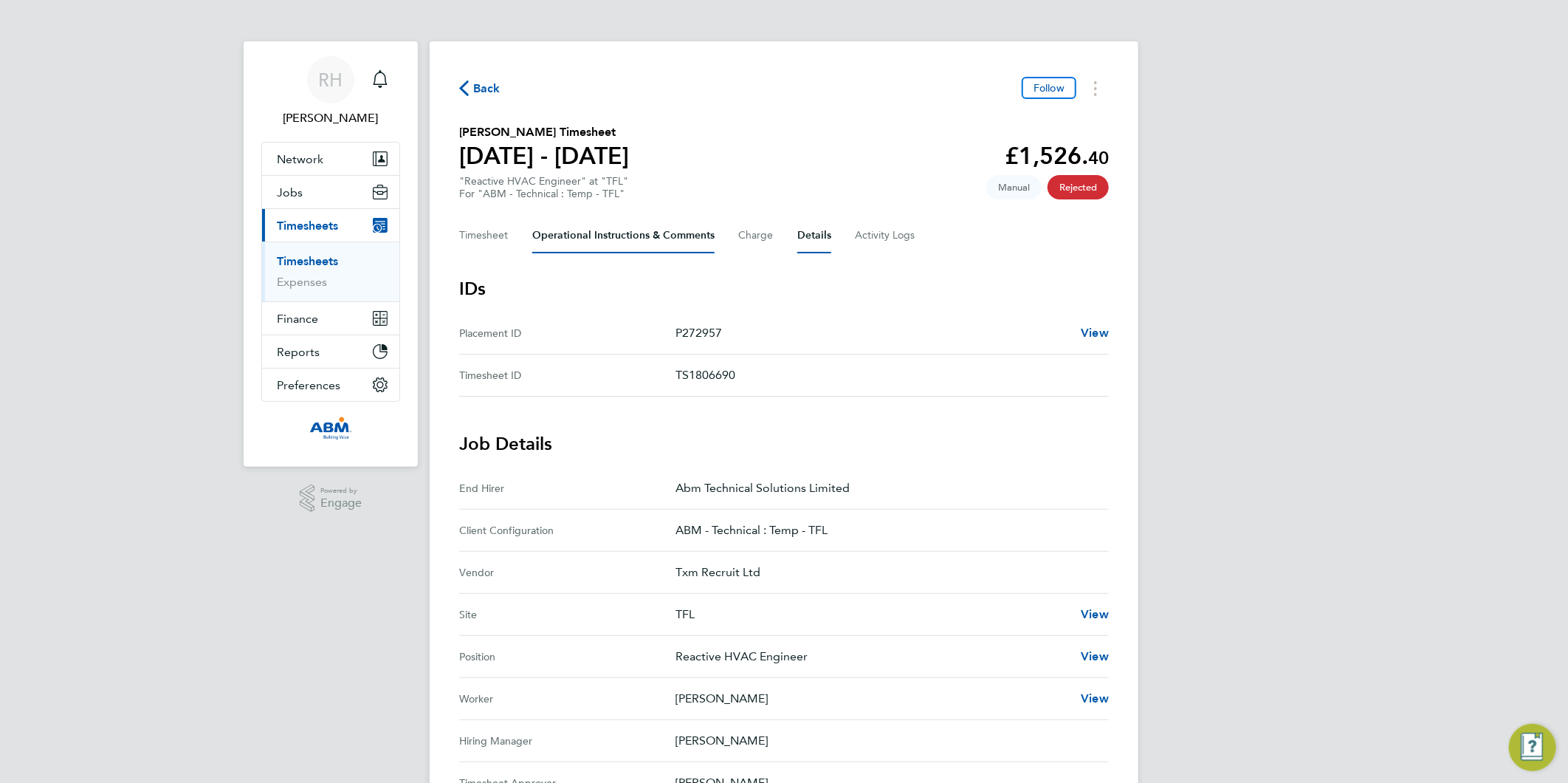
click at [628, 238] on Comments-tab "Operational Instructions & Comments" at bounding box center [623, 236] width 182 height 36
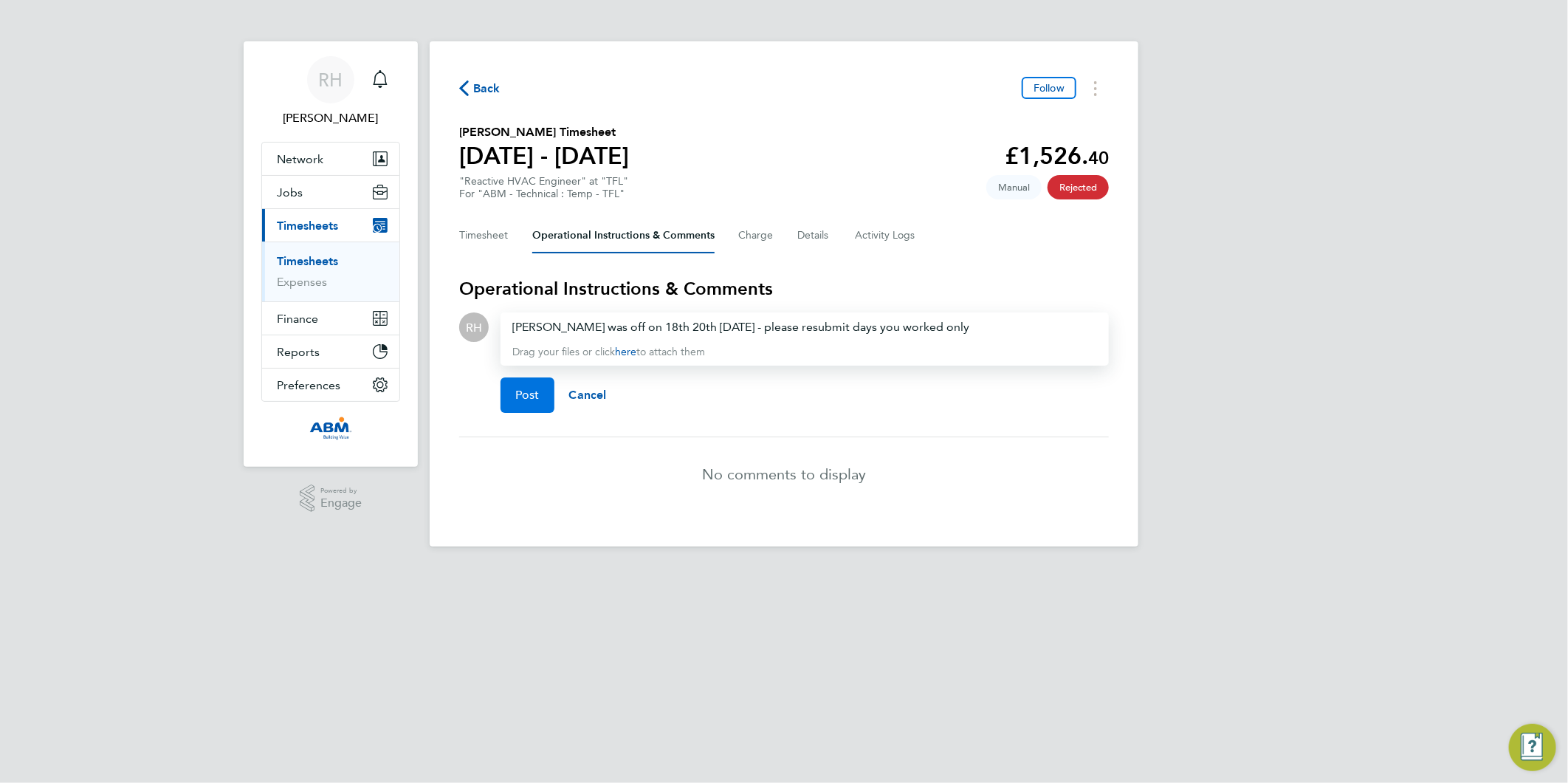
click at [523, 394] on span "Post" at bounding box center [527, 395] width 25 height 15
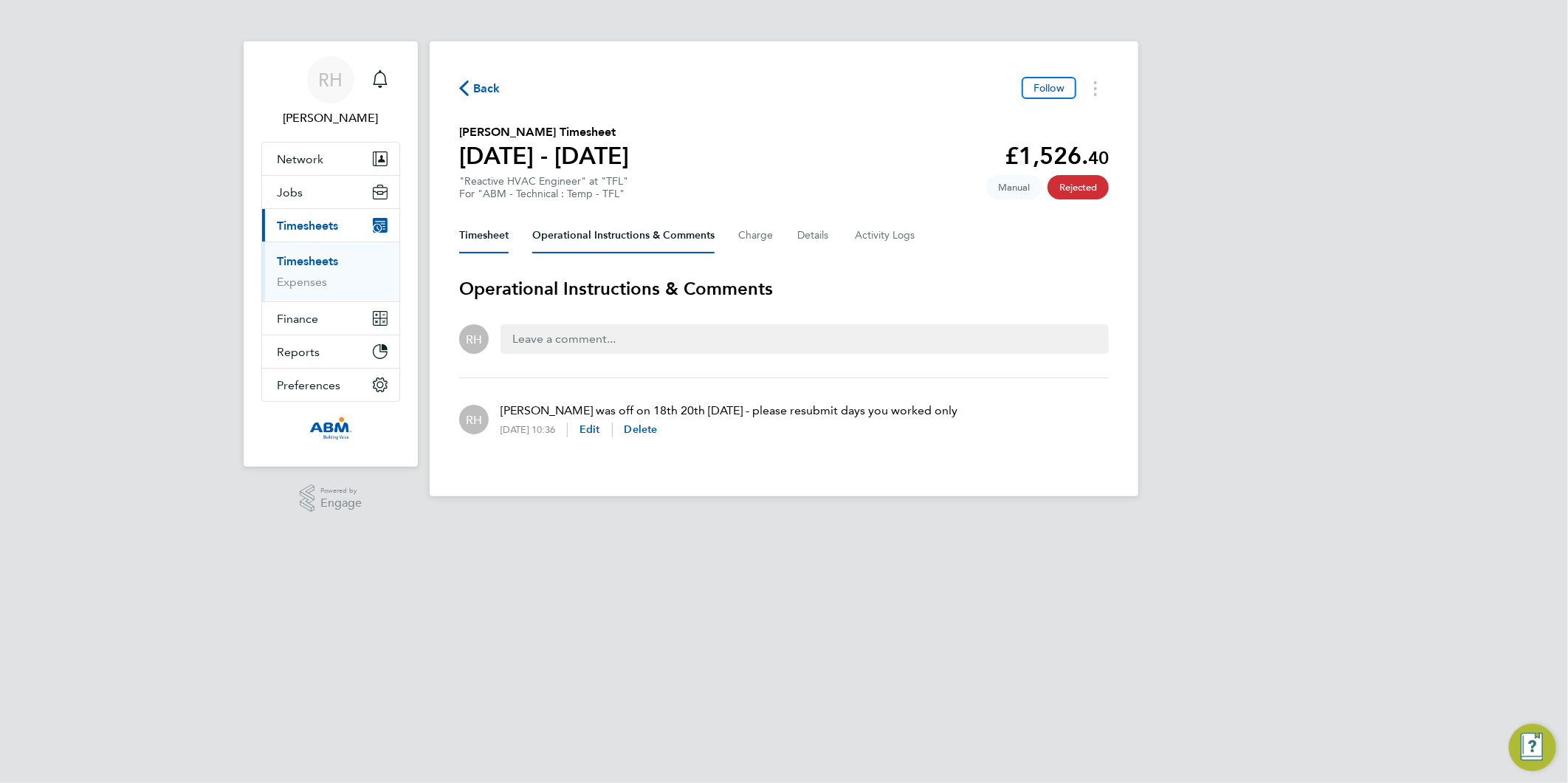
drag, startPoint x: 483, startPoint y: 237, endPoint x: 489, endPoint y: 259, distance: 22.8
click at [483, 236] on button "Timesheet" at bounding box center [484, 236] width 49 height 36
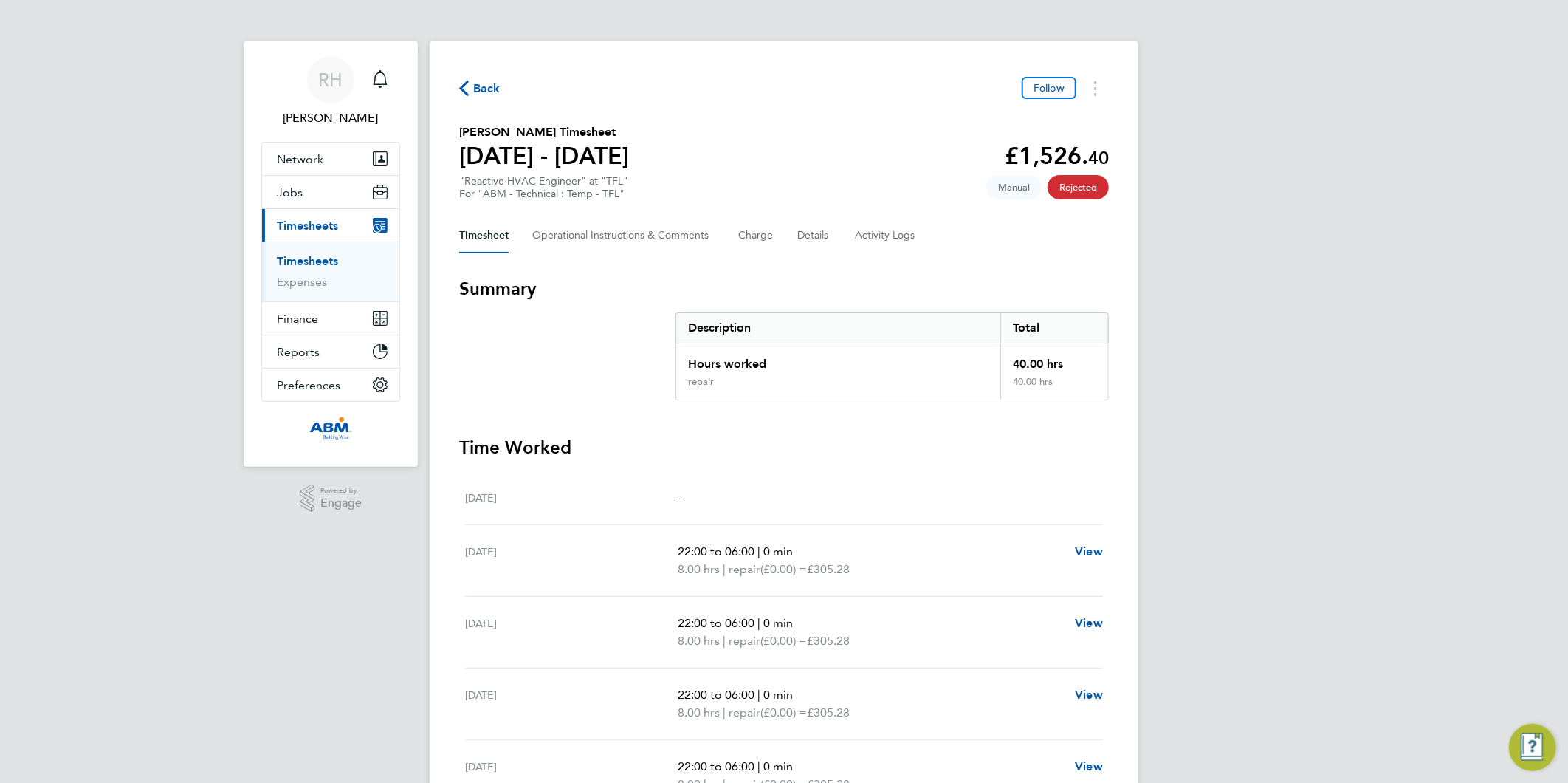
click at [466, 89] on icon "button" at bounding box center [464, 88] width 9 height 15
